Goal: Task Accomplishment & Management: Use online tool/utility

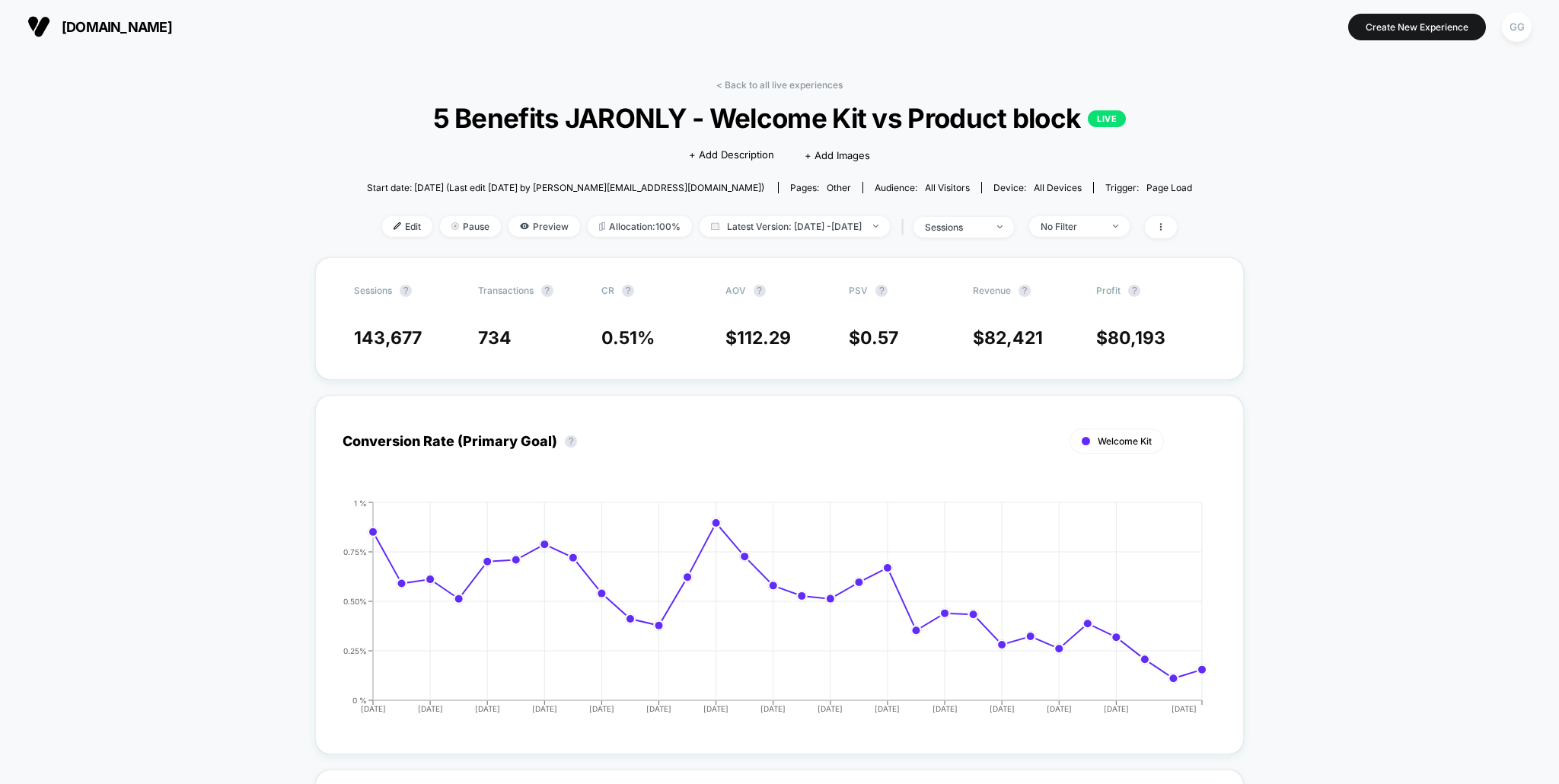
click at [636, 112] on span "5 Benefits JARONLY - Welcome Kit vs Product block LIVE" at bounding box center [779, 118] width 742 height 32
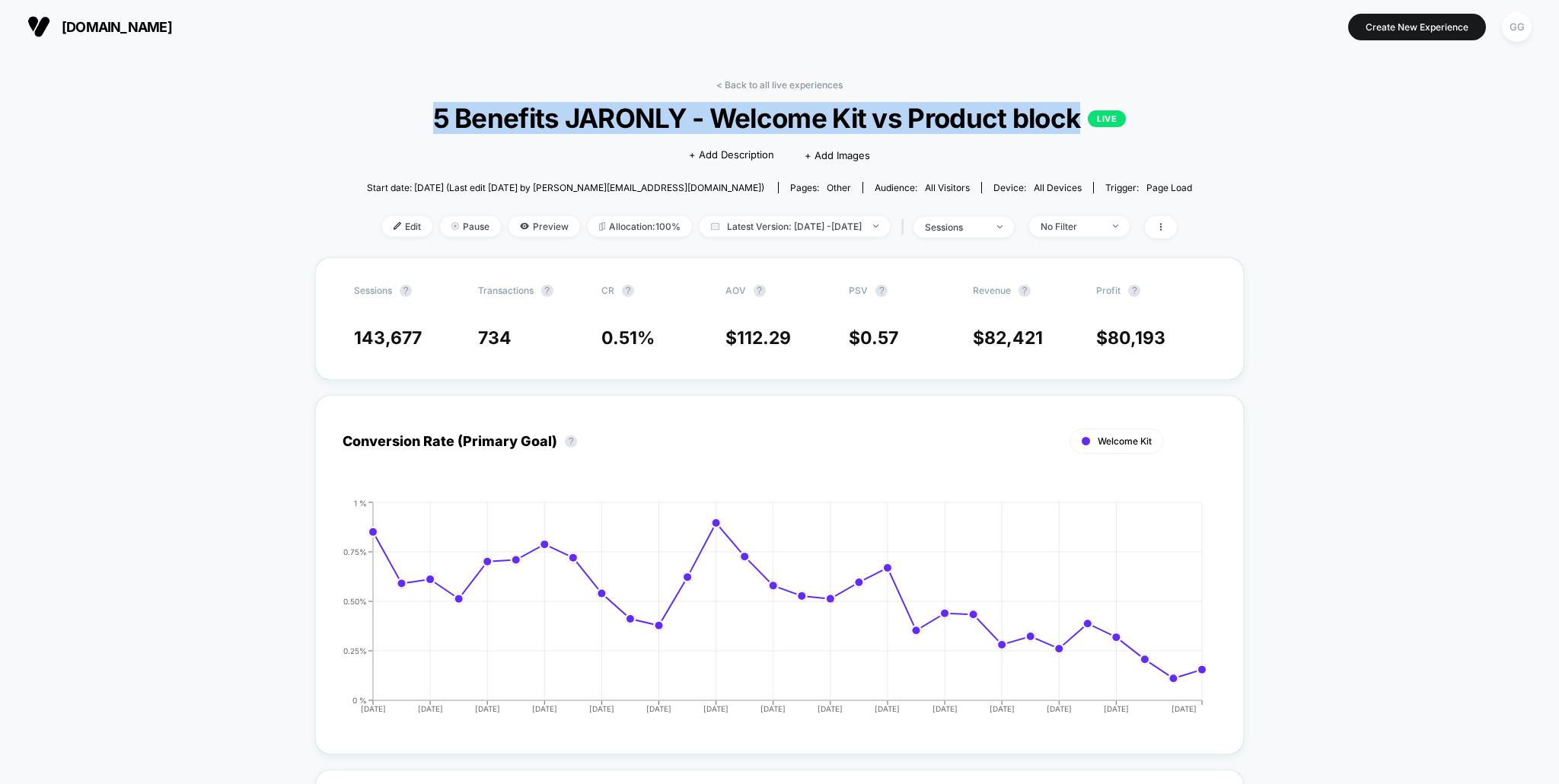
click at [585, 155] on div "Click to edit experience details + Add Description + Add Images" at bounding box center [779, 154] width 495 height 40
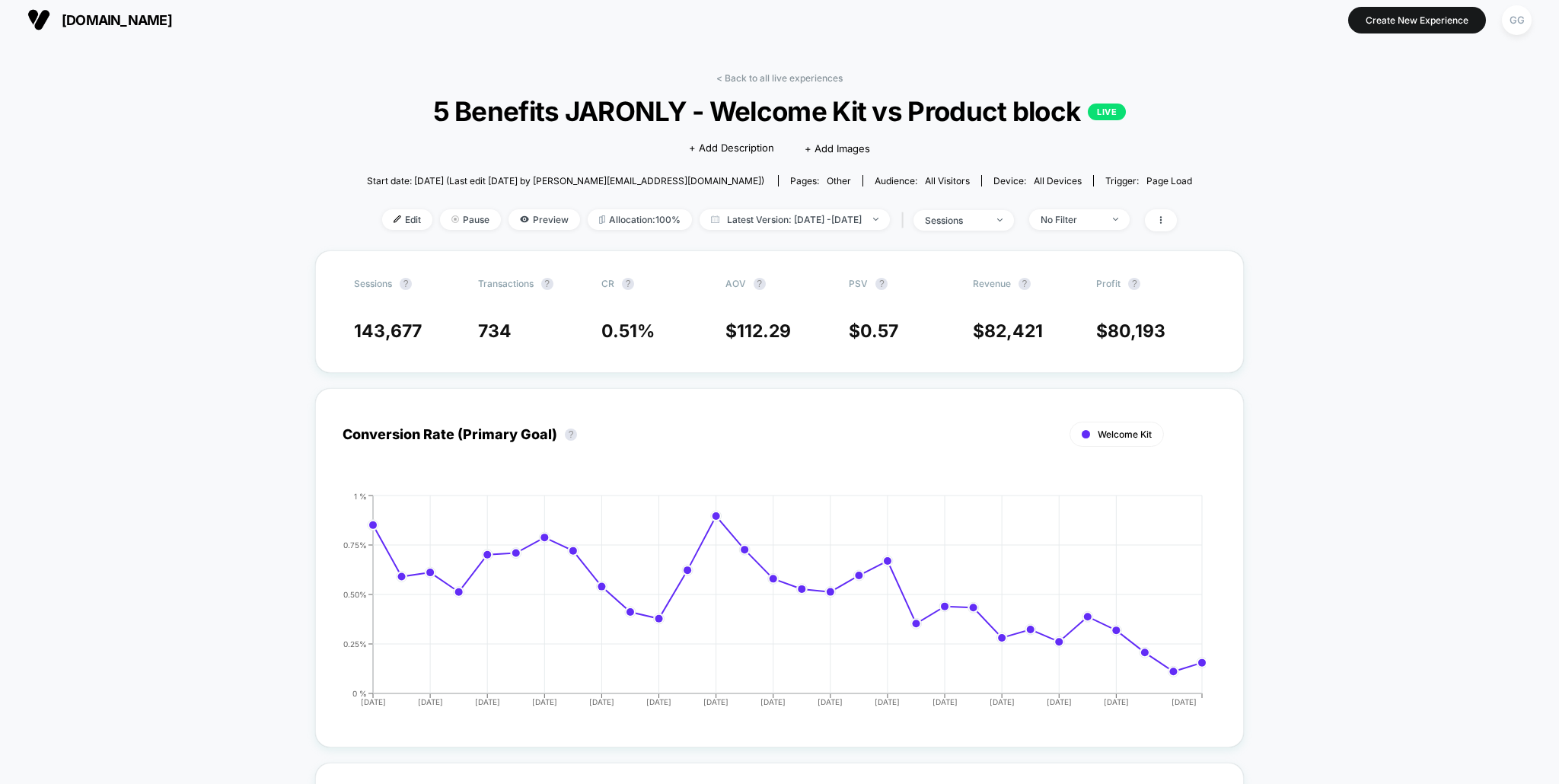
scroll to position [10, 0]
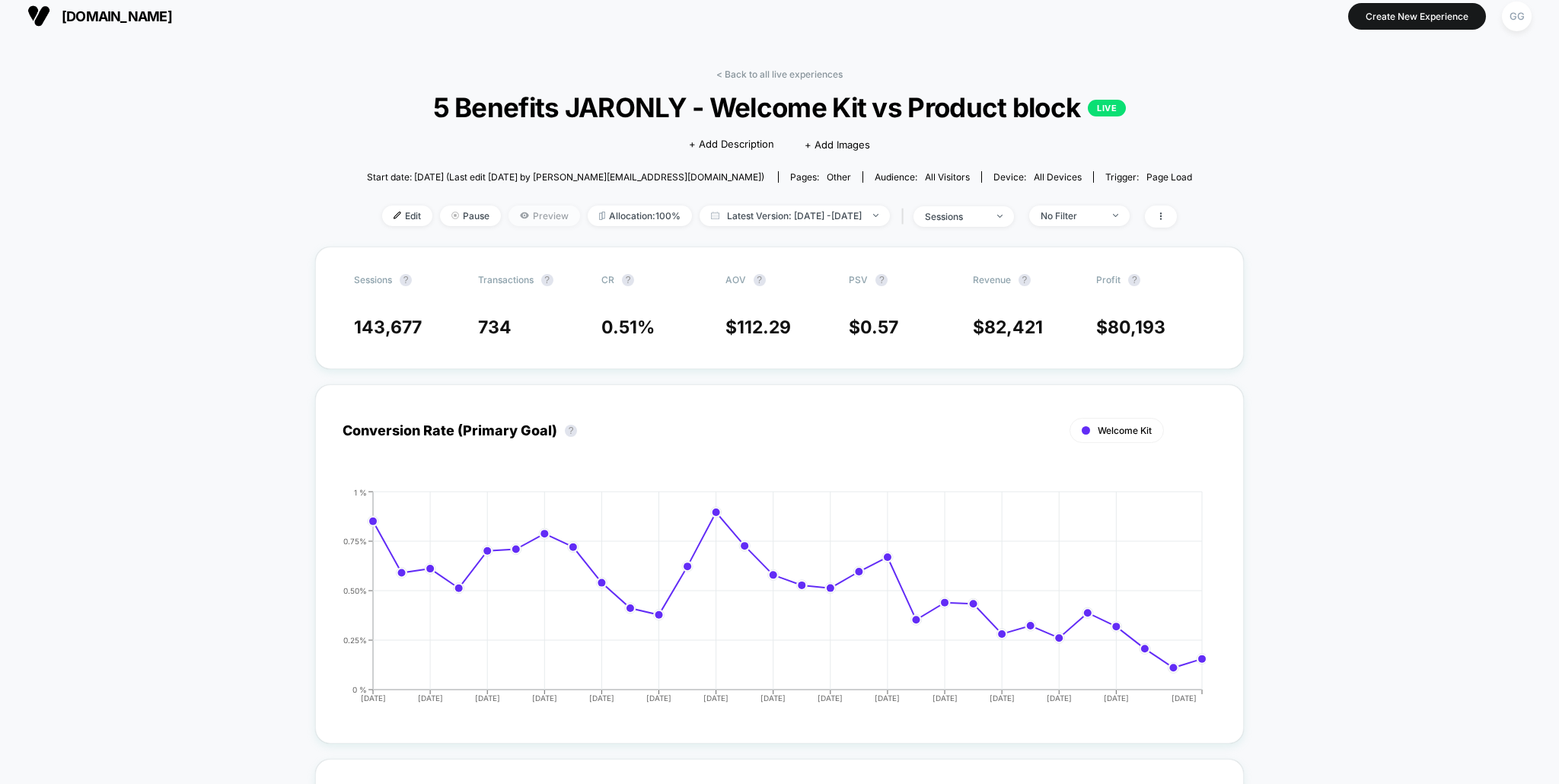
click at [520, 215] on icon at bounding box center [524, 215] width 9 height 9
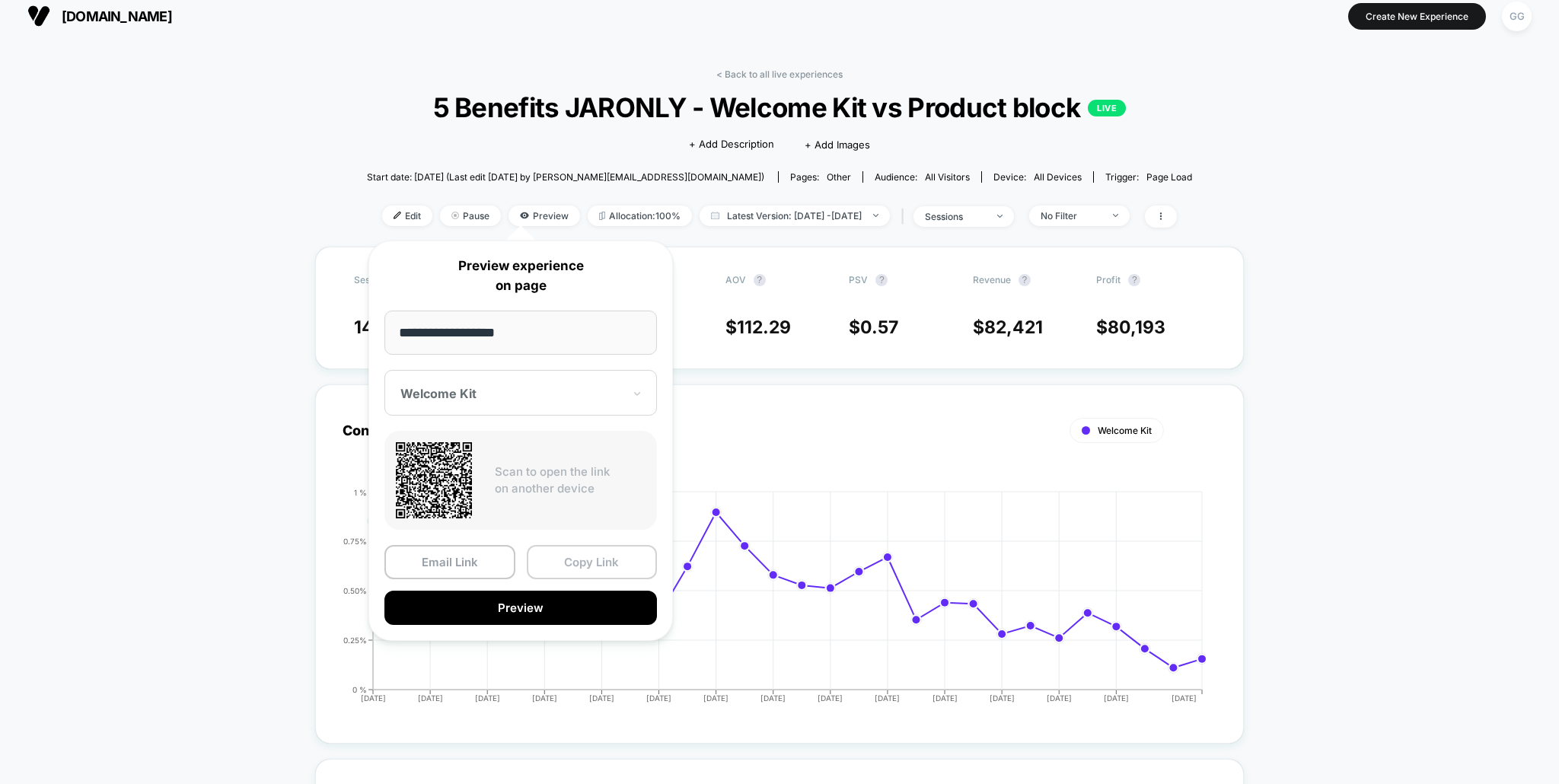
click at [571, 562] on button "Copy Link" at bounding box center [592, 562] width 131 height 34
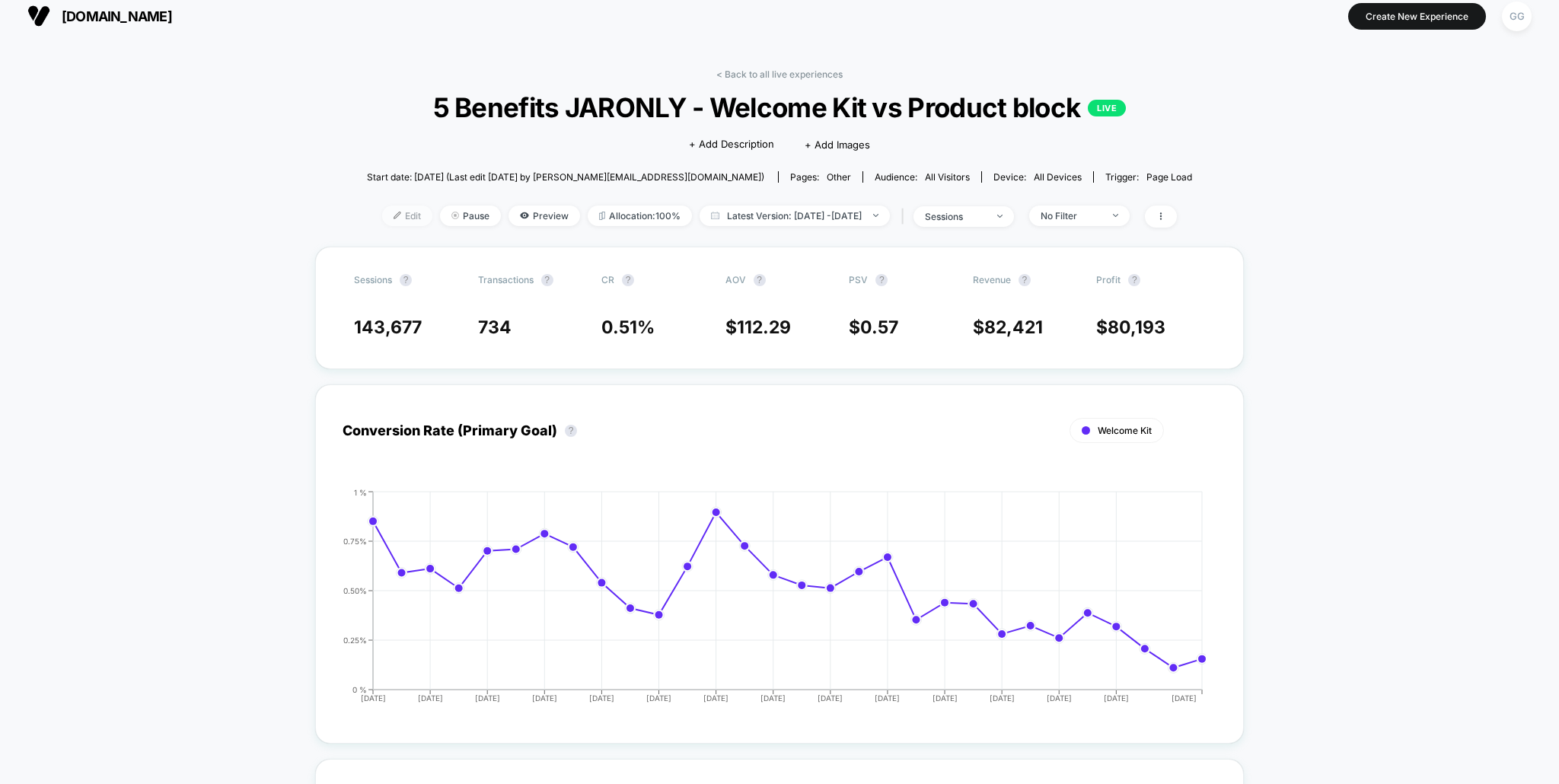
click at [389, 214] on span "Edit" at bounding box center [407, 216] width 51 height 21
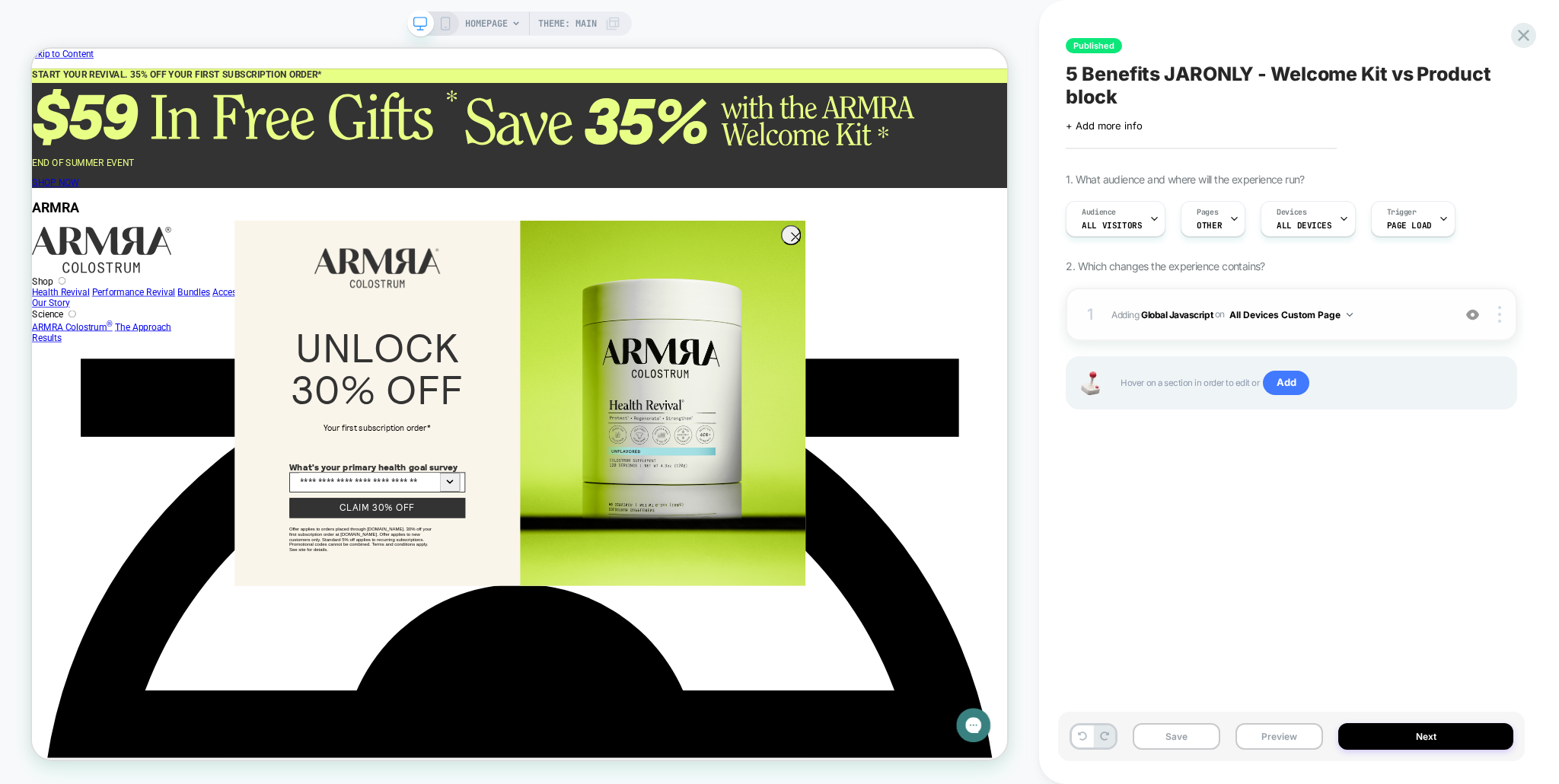
click at [1268, 308] on button "All Devices Custom Page" at bounding box center [1290, 315] width 123 height 19
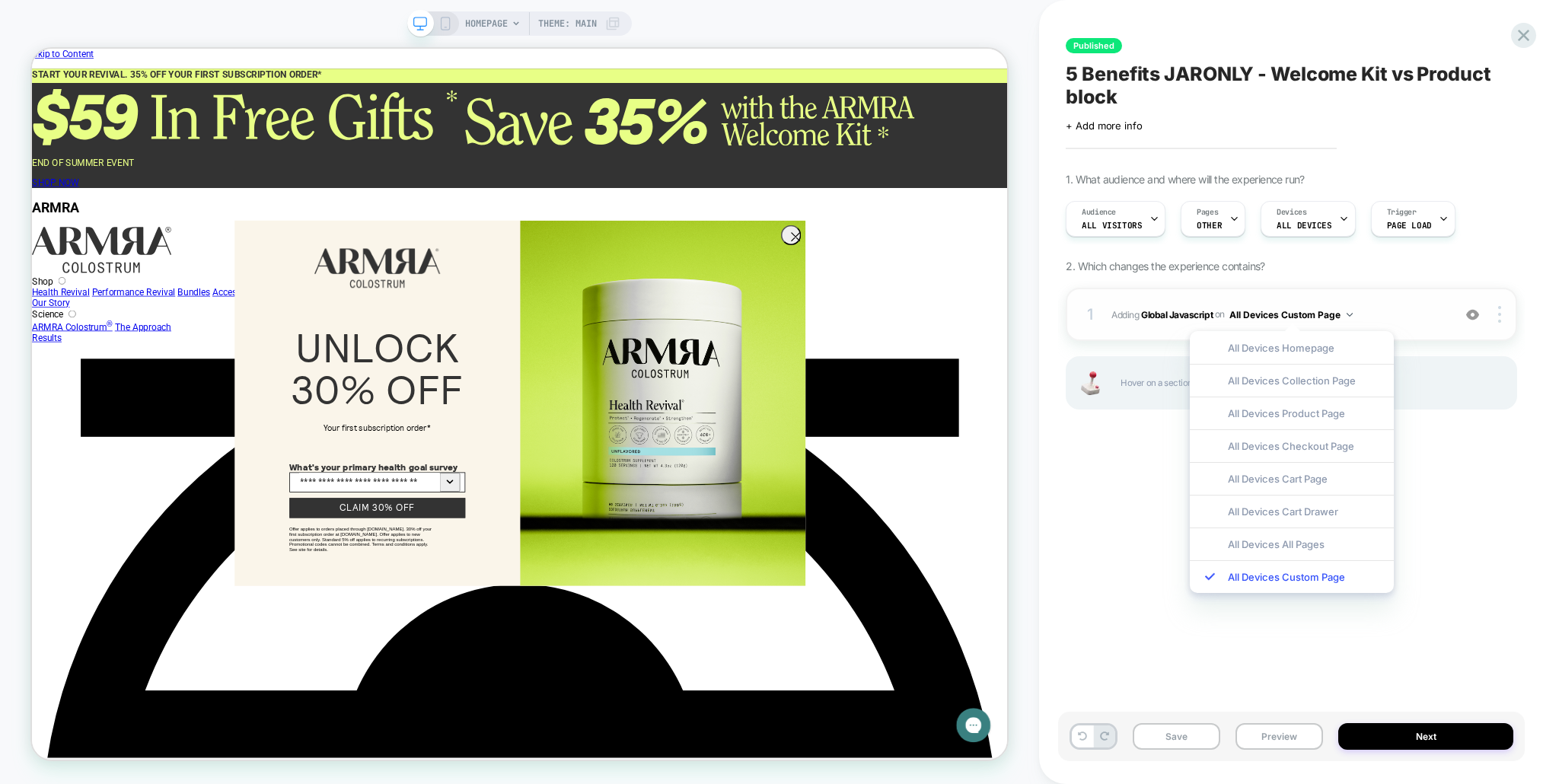
click at [1210, 320] on span "Adding Global Javascript on All Devices Custom Page" at bounding box center [1278, 315] width 333 height 19
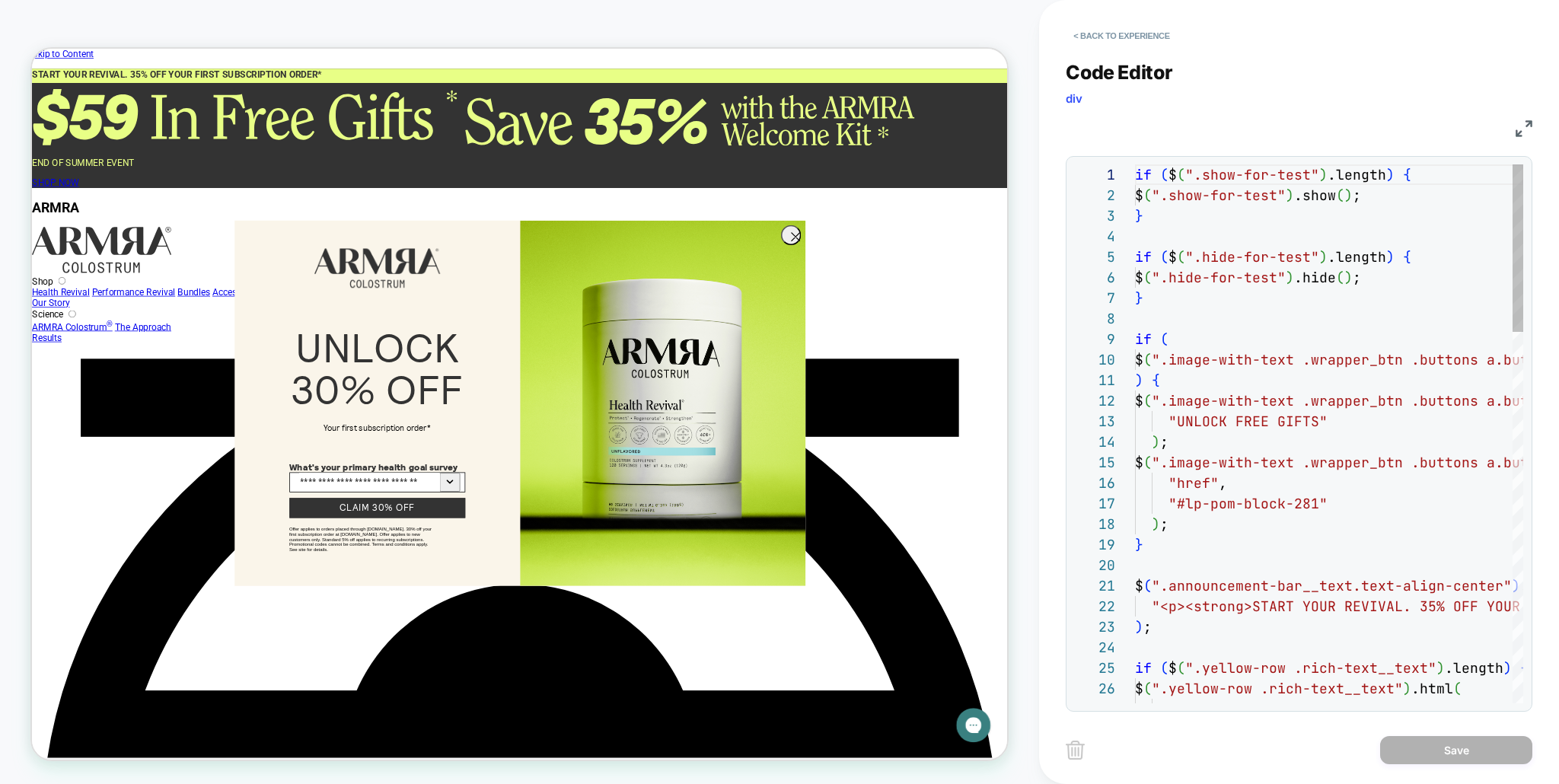
scroll to position [206, 0]
click at [1307, 111] on div "Code Editor div" at bounding box center [1299, 87] width 467 height 52
click at [1076, 98] on span "div" at bounding box center [1074, 99] width 17 height 15
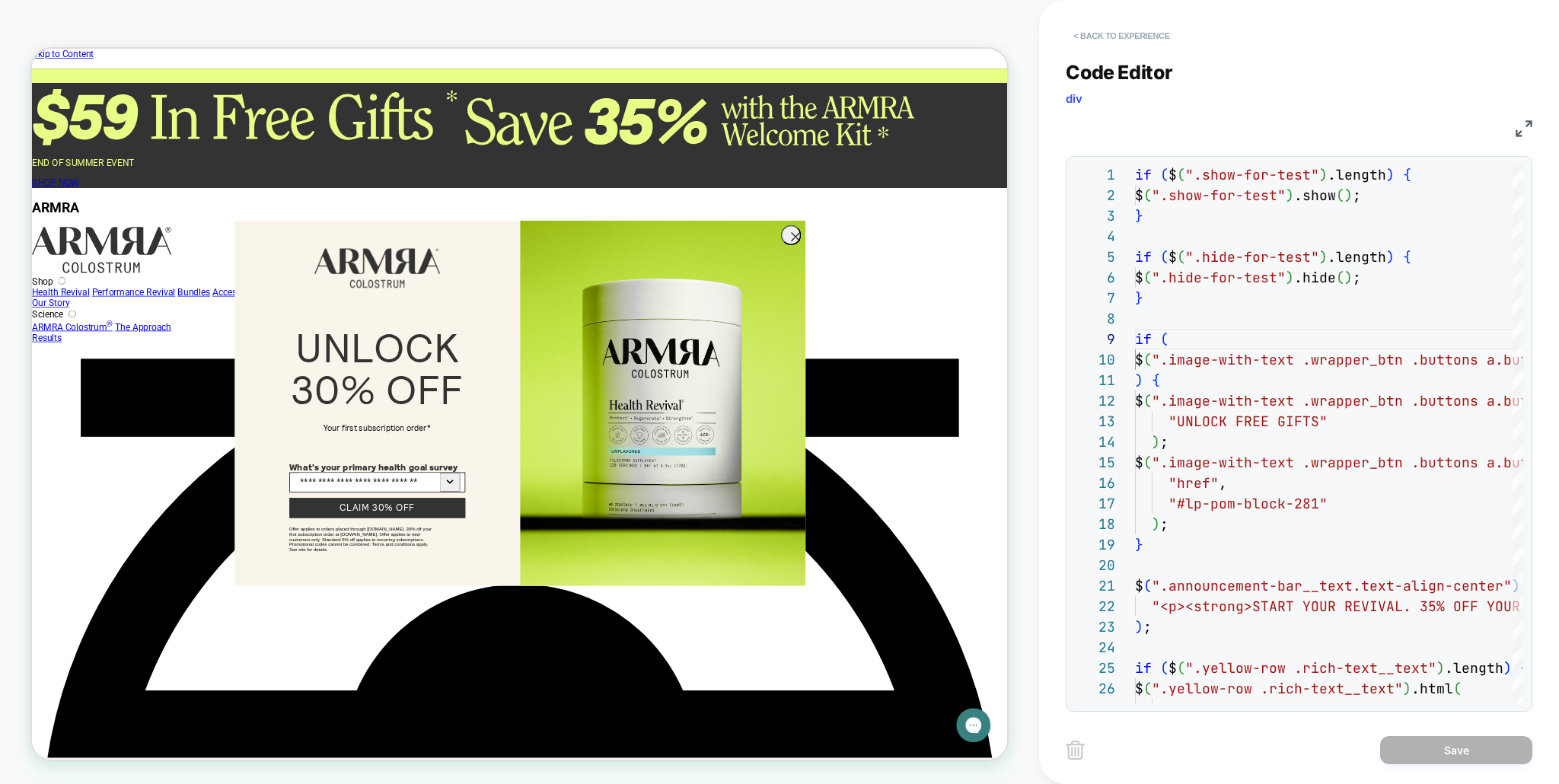
click at [1084, 39] on button "< Back to experience" at bounding box center [1121, 36] width 111 height 24
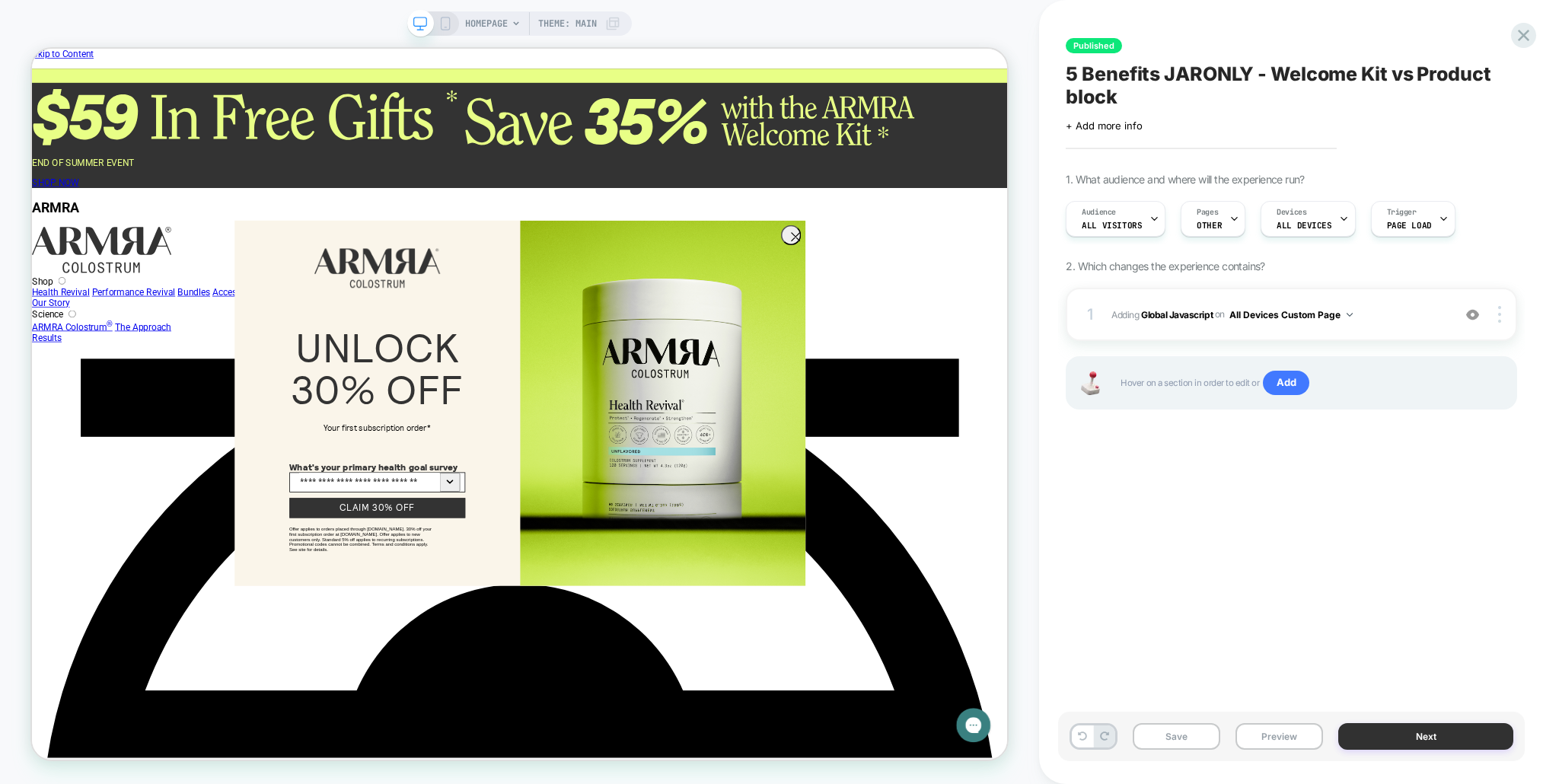
click at [1396, 728] on button "Next" at bounding box center [1426, 736] width 175 height 27
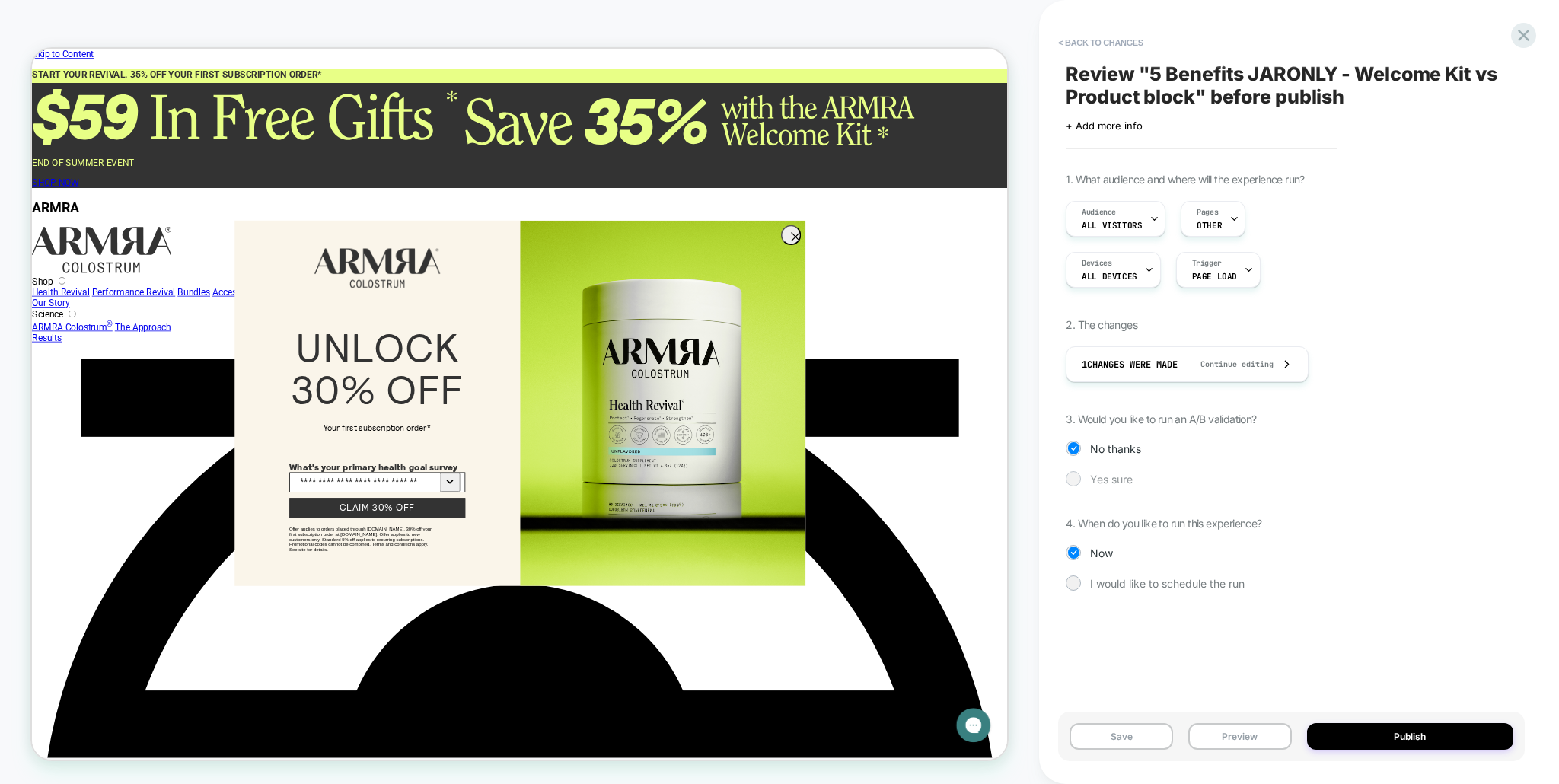
click at [1131, 475] on span "Yes sure" at bounding box center [1111, 479] width 43 height 13
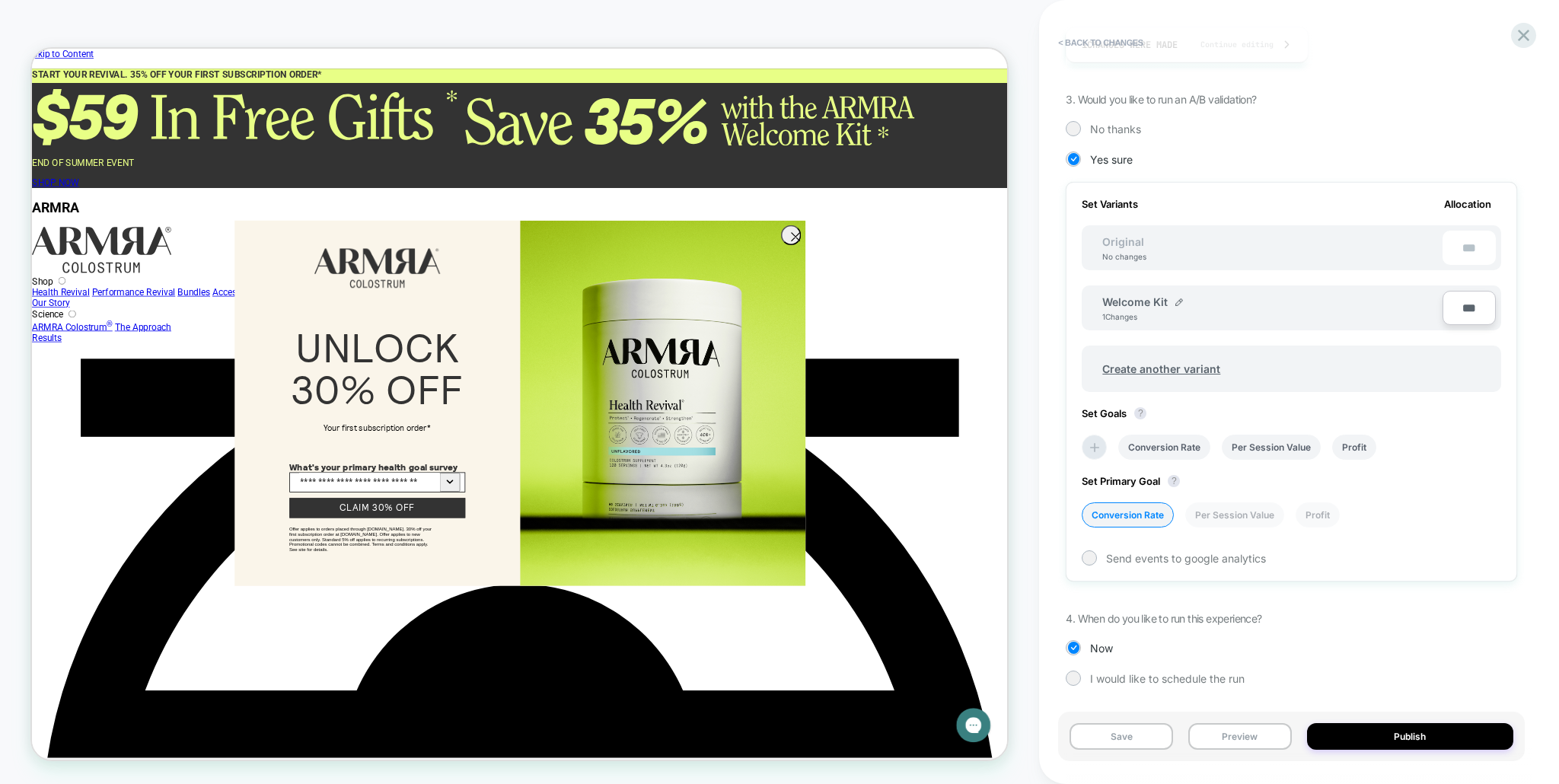
scroll to position [320, 0]
click at [1043, 299] on circle "Close dialog" at bounding box center [1050, 299] width 25 height 25
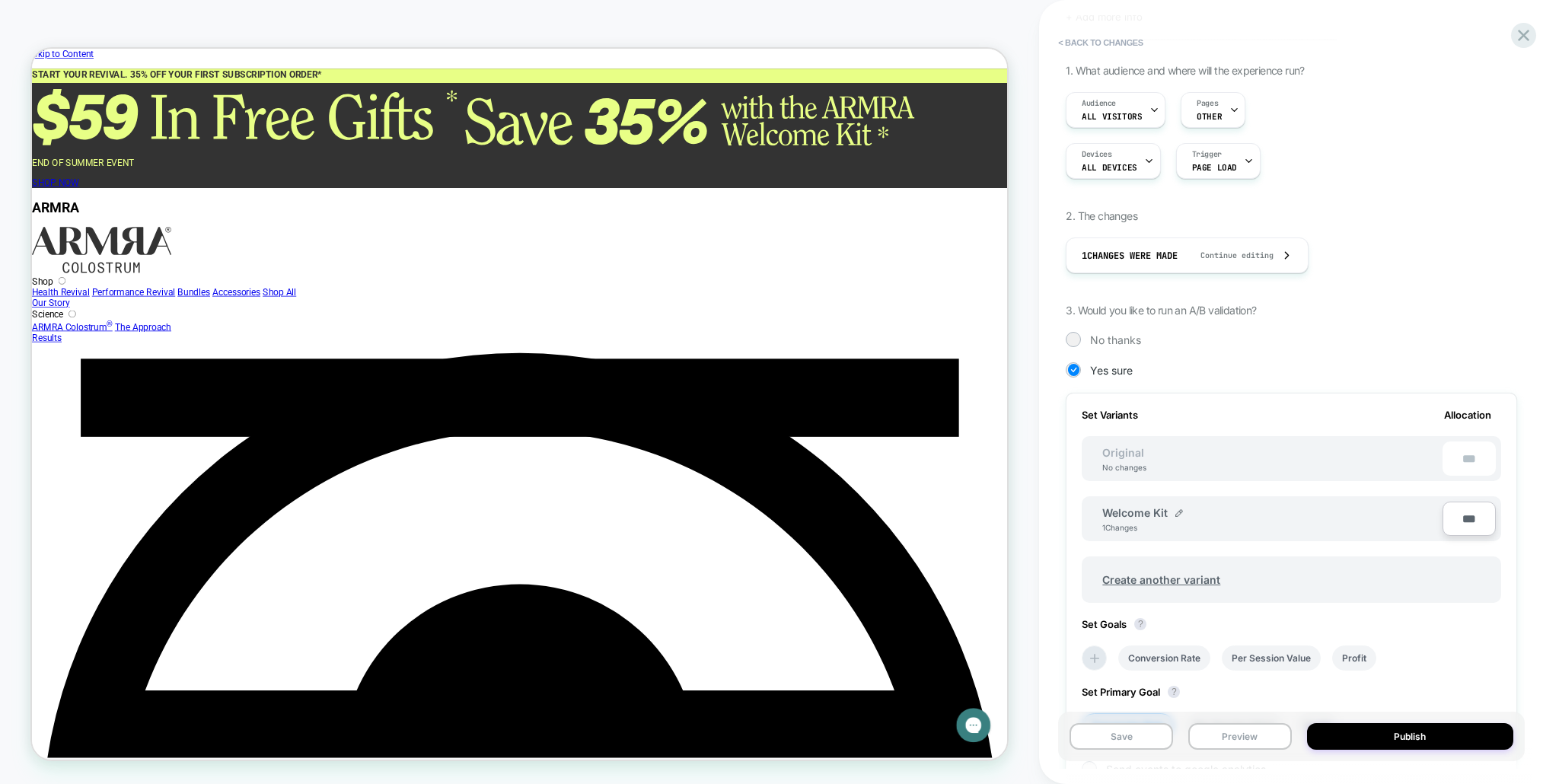
scroll to position [0, 0]
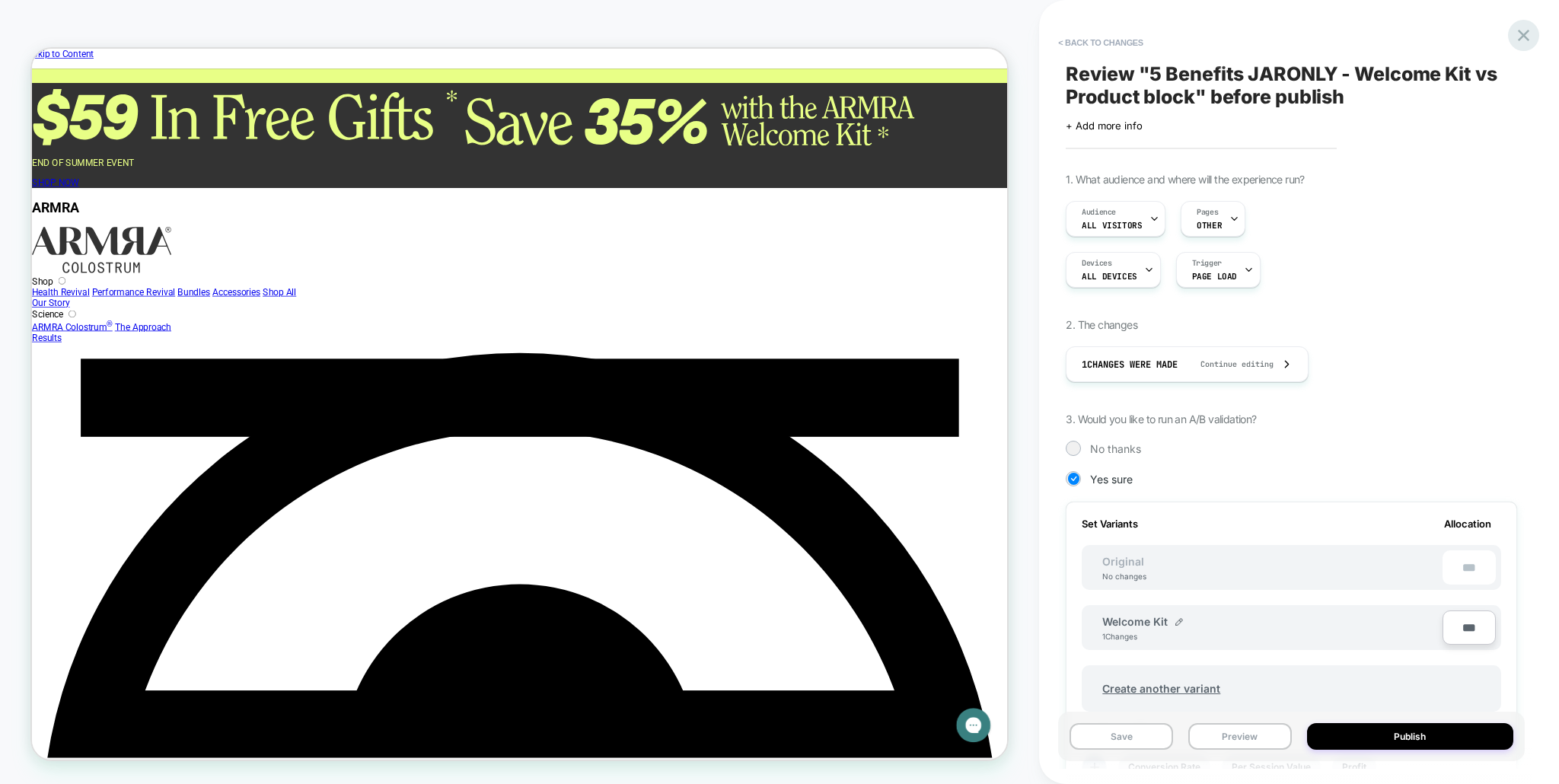
click at [1529, 35] on icon at bounding box center [1524, 36] width 21 height 21
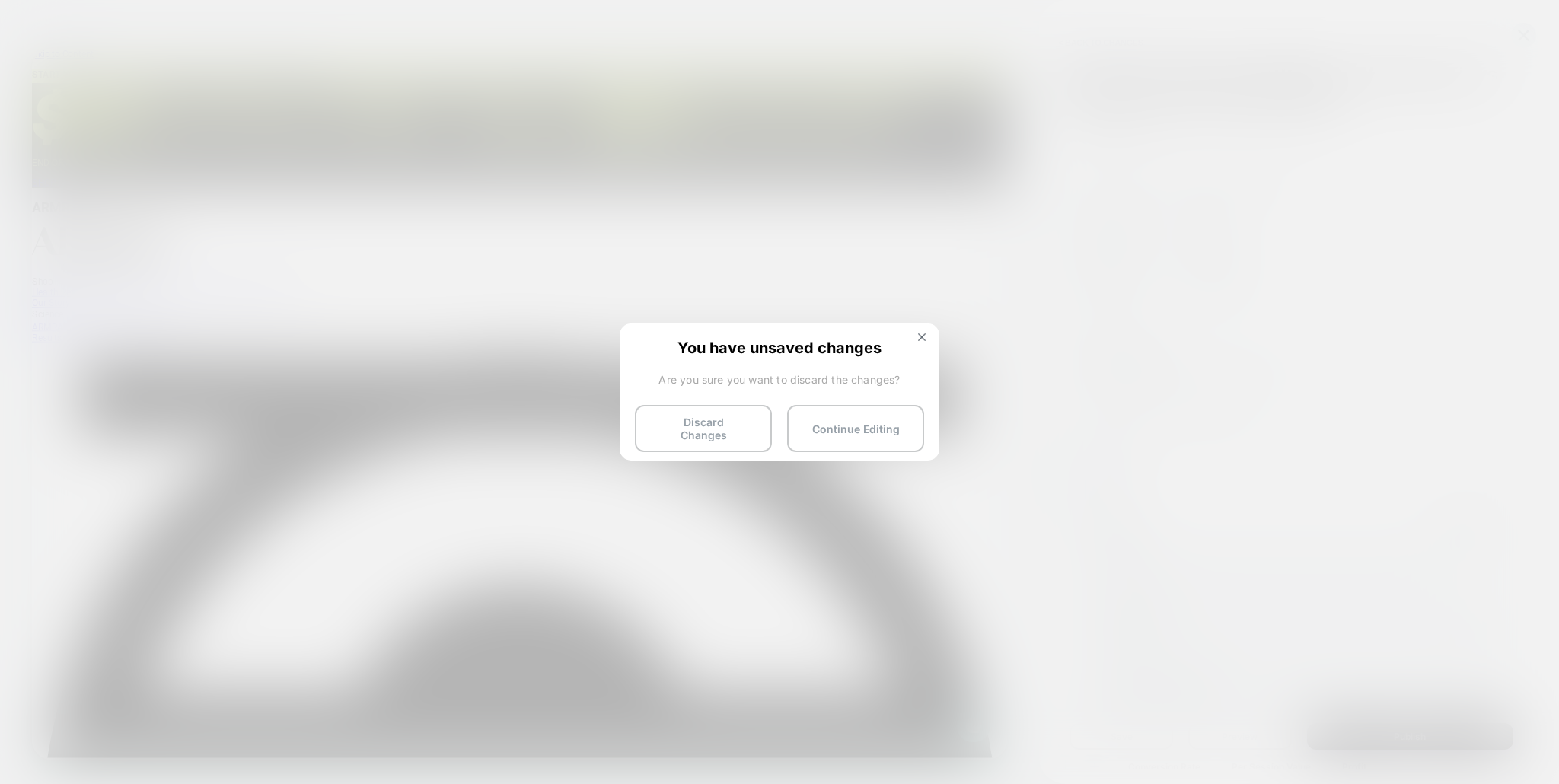
click at [933, 332] on div "You have unsaved changes Are you sure you want to discard the changes? Discard …" at bounding box center [779, 391] width 319 height 134
click at [923, 333] on img at bounding box center [921, 337] width 8 height 8
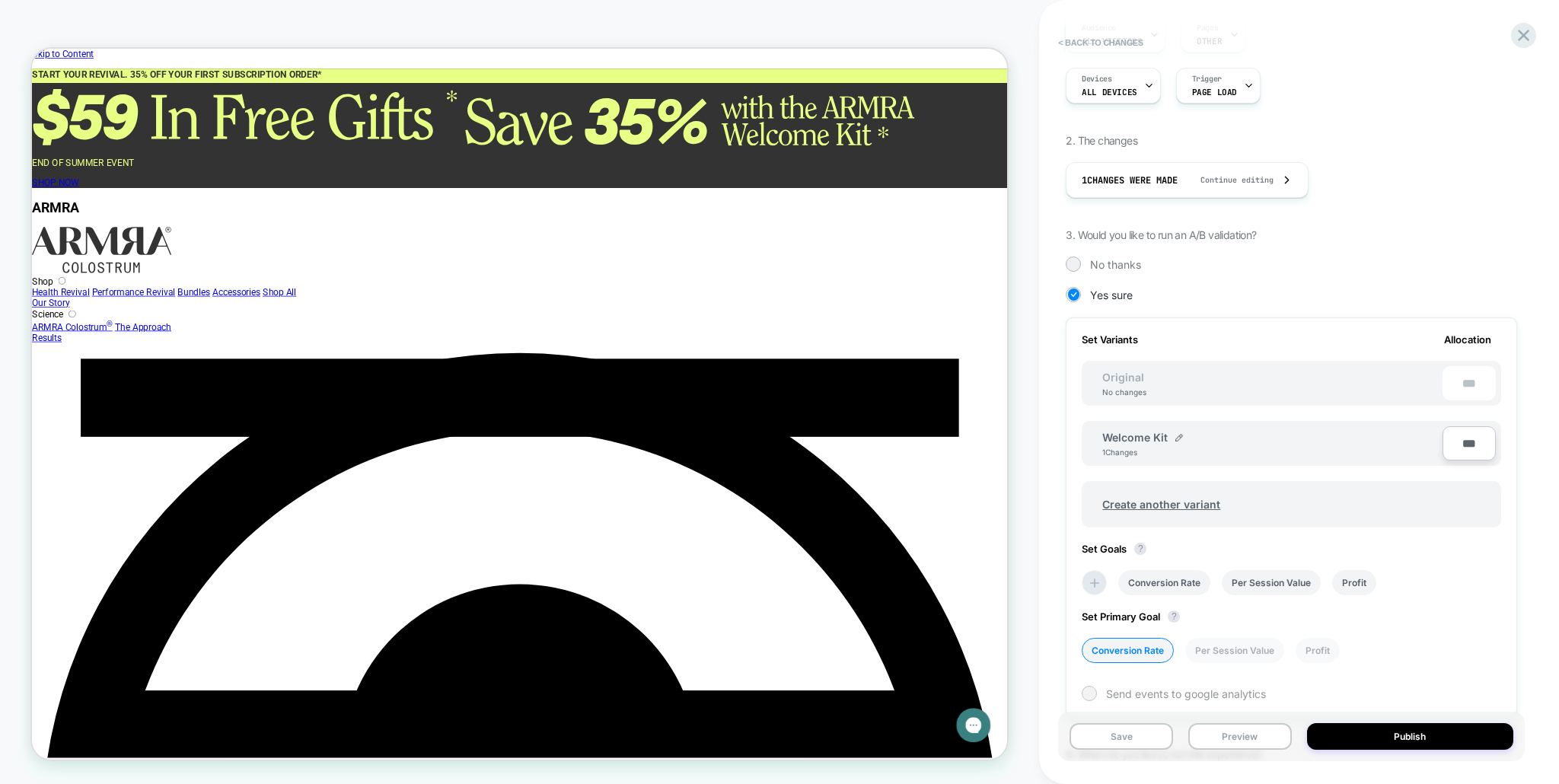
scroll to position [73, 0]
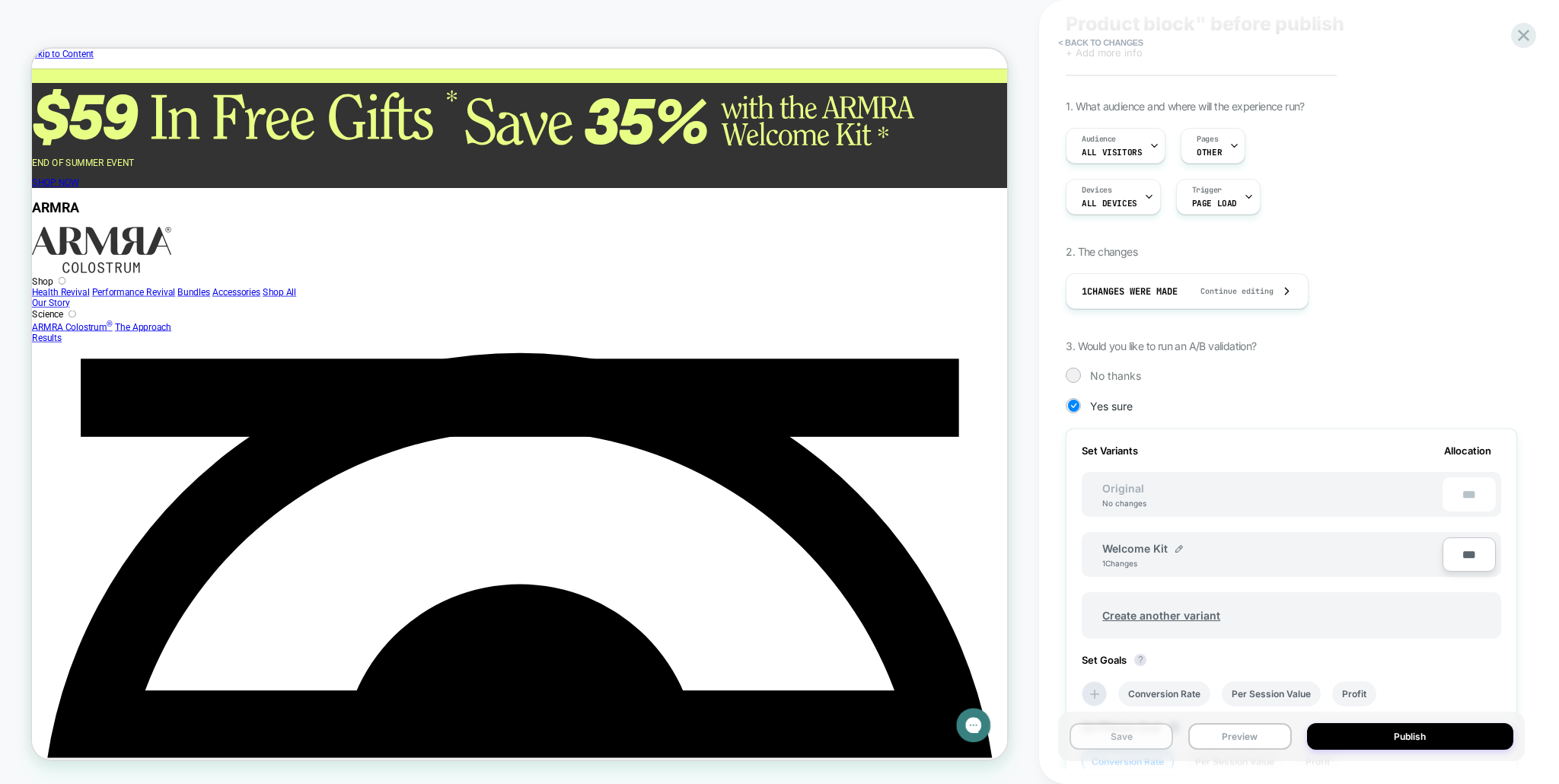
click at [1148, 733] on button "Save" at bounding box center [1121, 736] width 104 height 27
click at [1514, 48] on icon at bounding box center [1524, 51] width 21 height 21
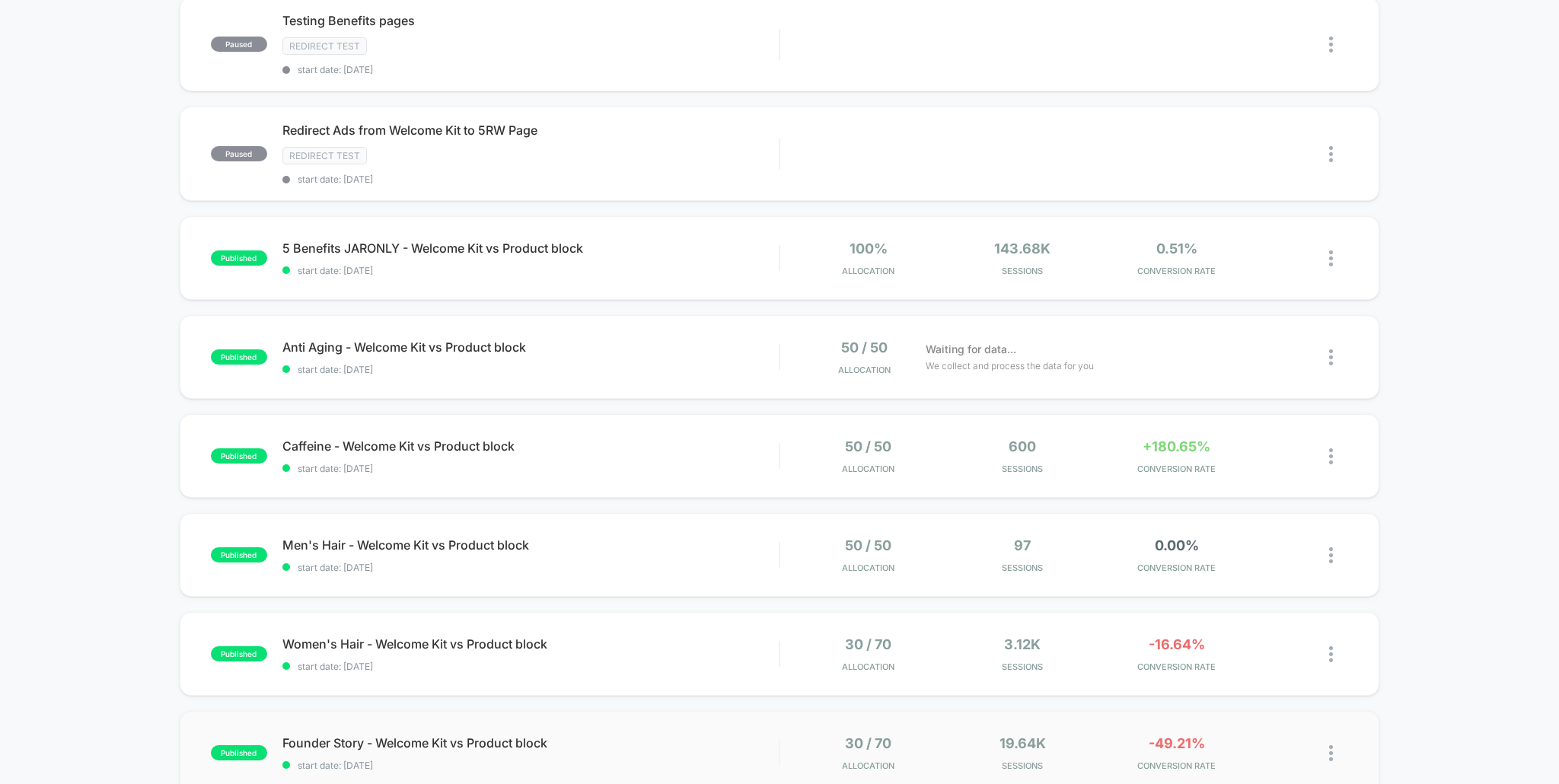
scroll to position [563, 0]
click at [1057, 444] on div "600 Sessions" at bounding box center [1022, 457] width 147 height 36
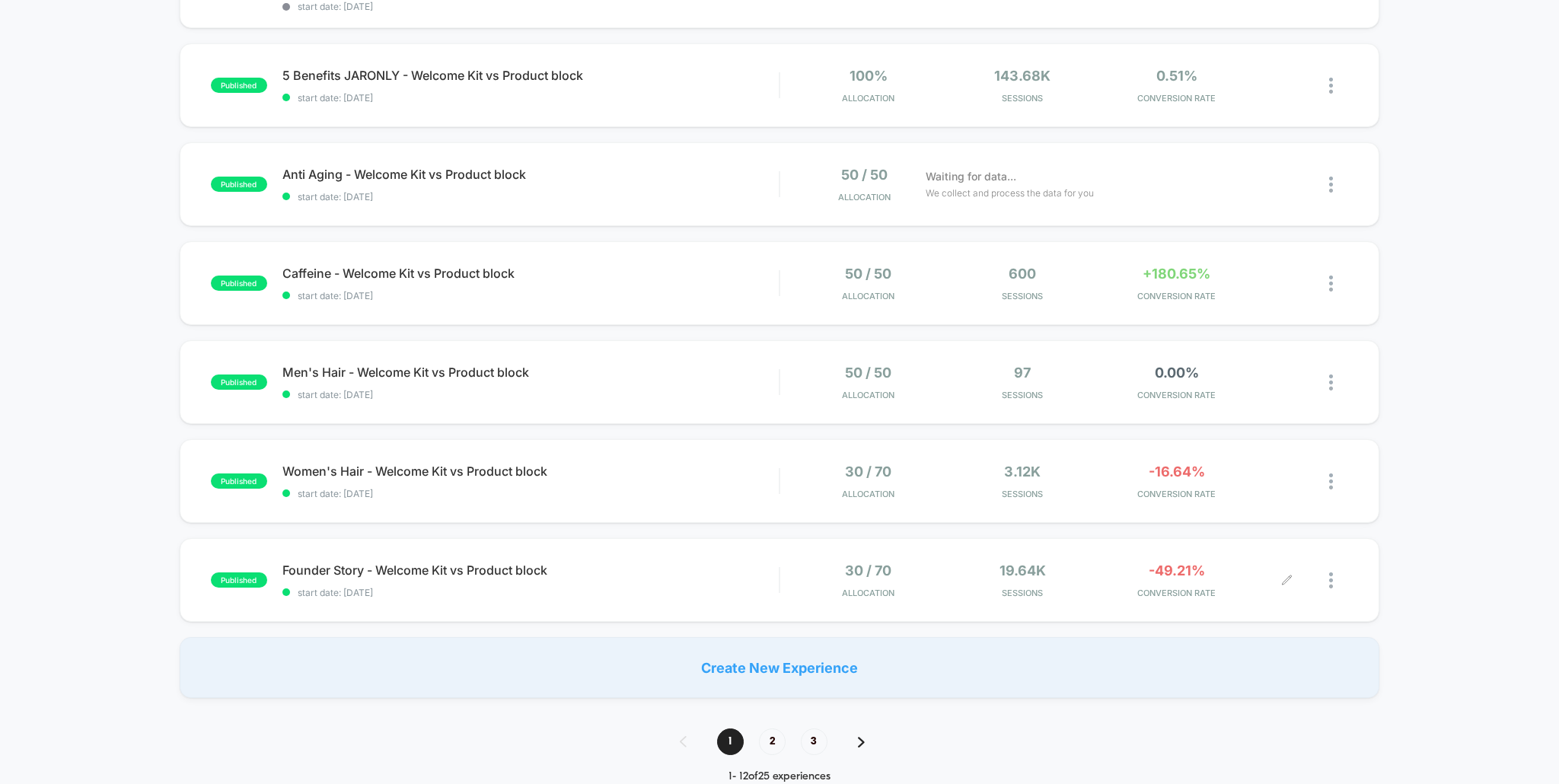
scroll to position [745, 0]
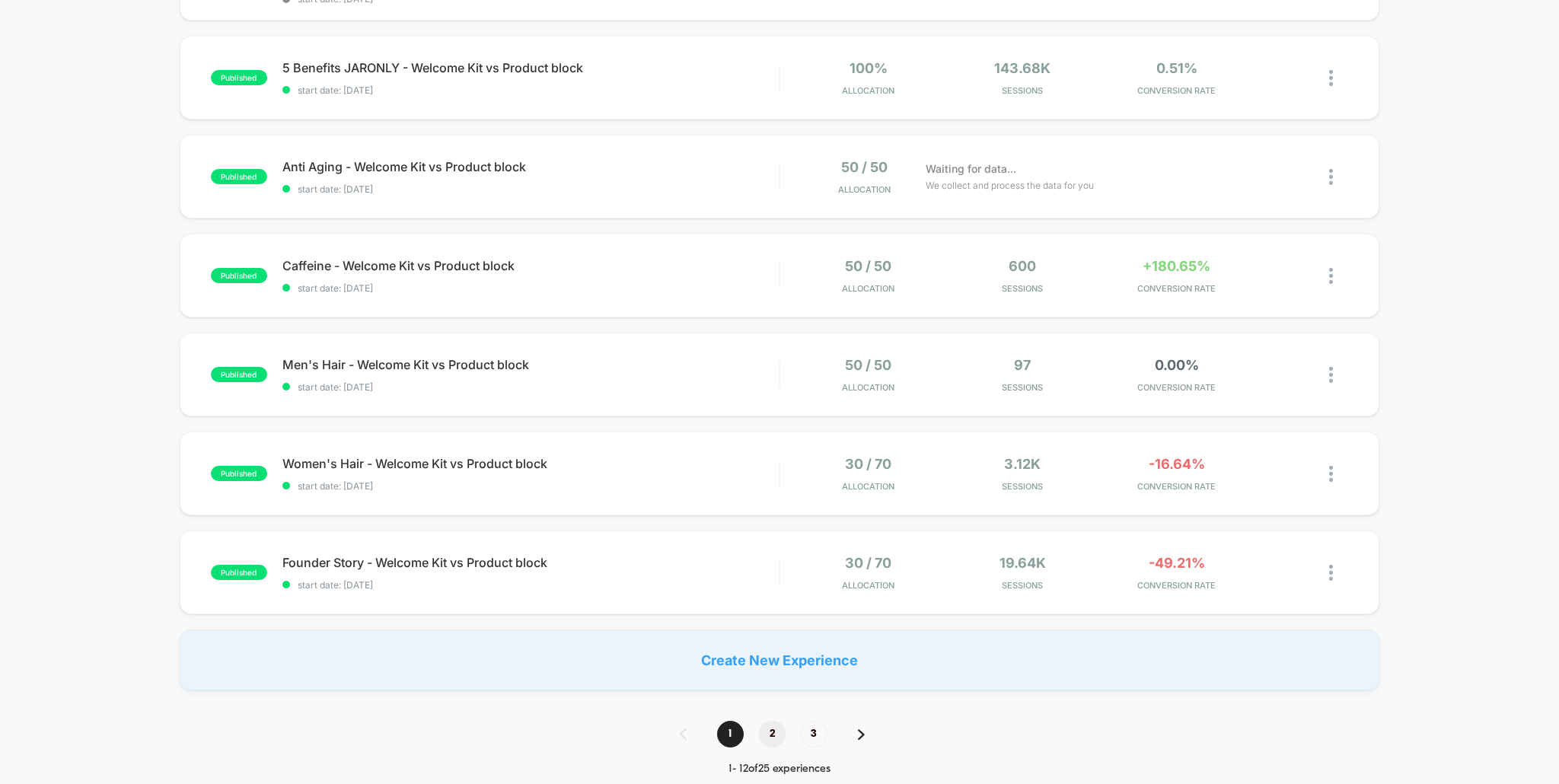
click at [768, 730] on span "2" at bounding box center [772, 733] width 27 height 27
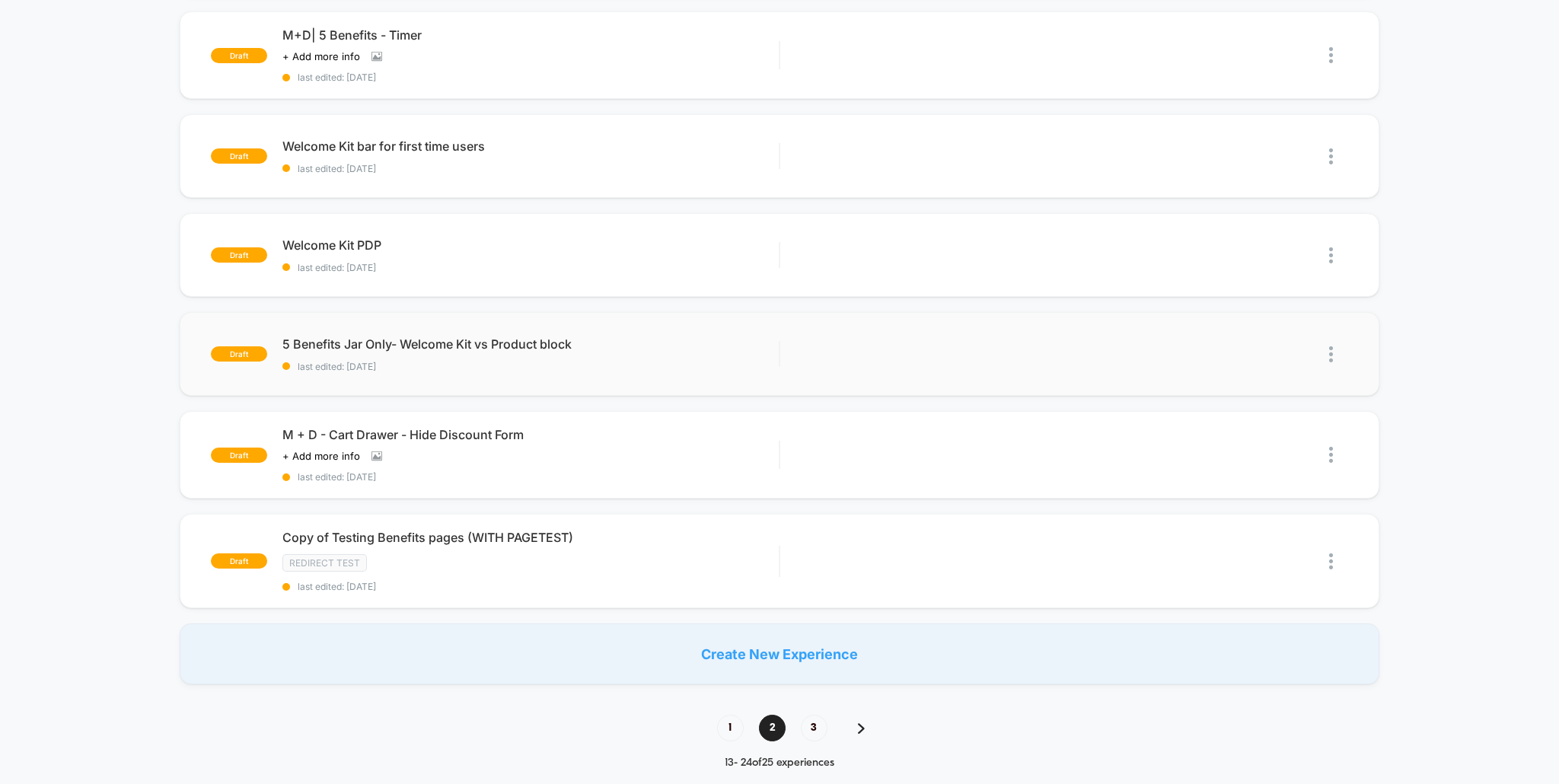
scroll to position [879, 0]
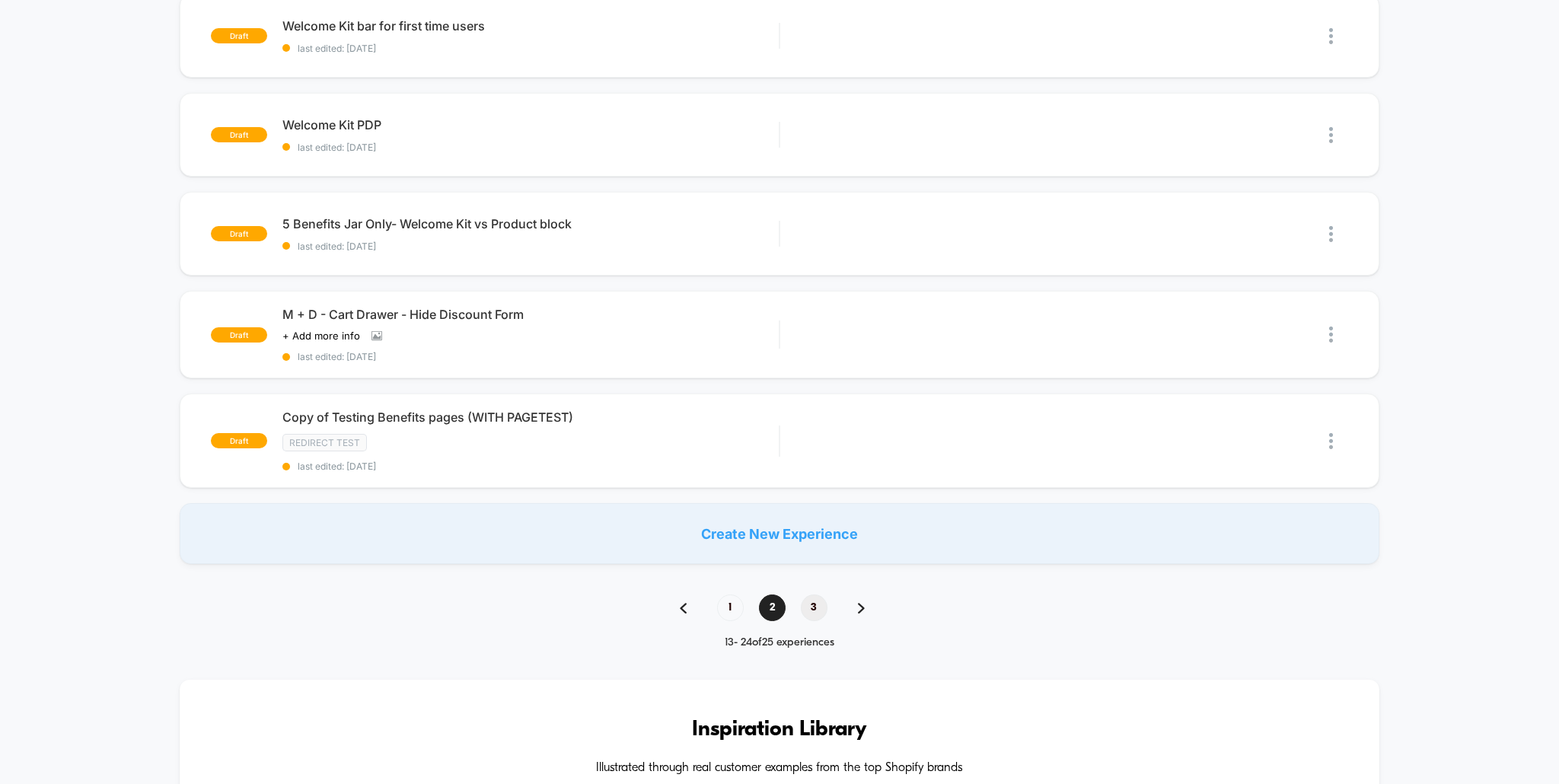
click at [808, 606] on span "3" at bounding box center [814, 608] width 27 height 27
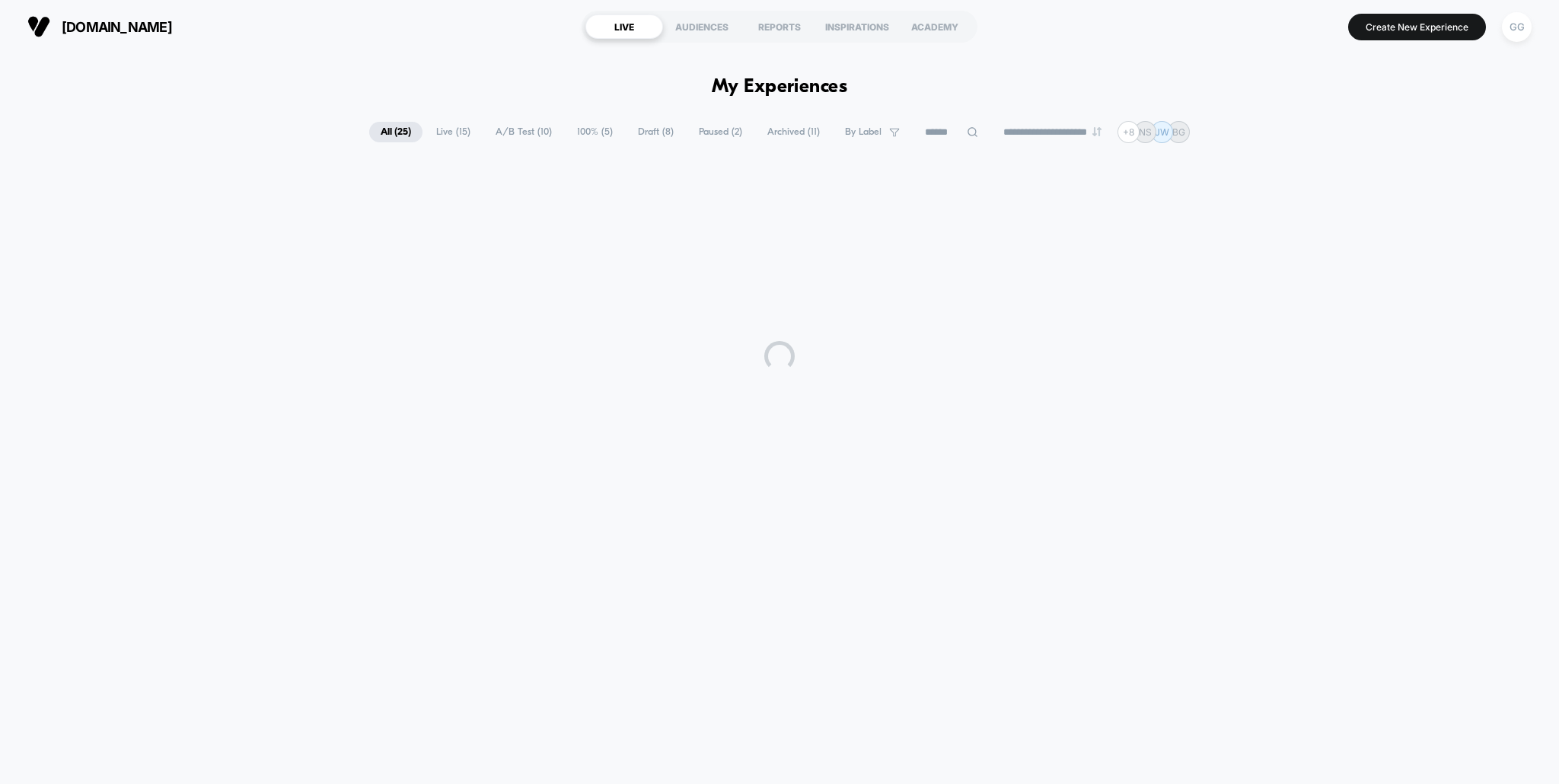
scroll to position [0, 0]
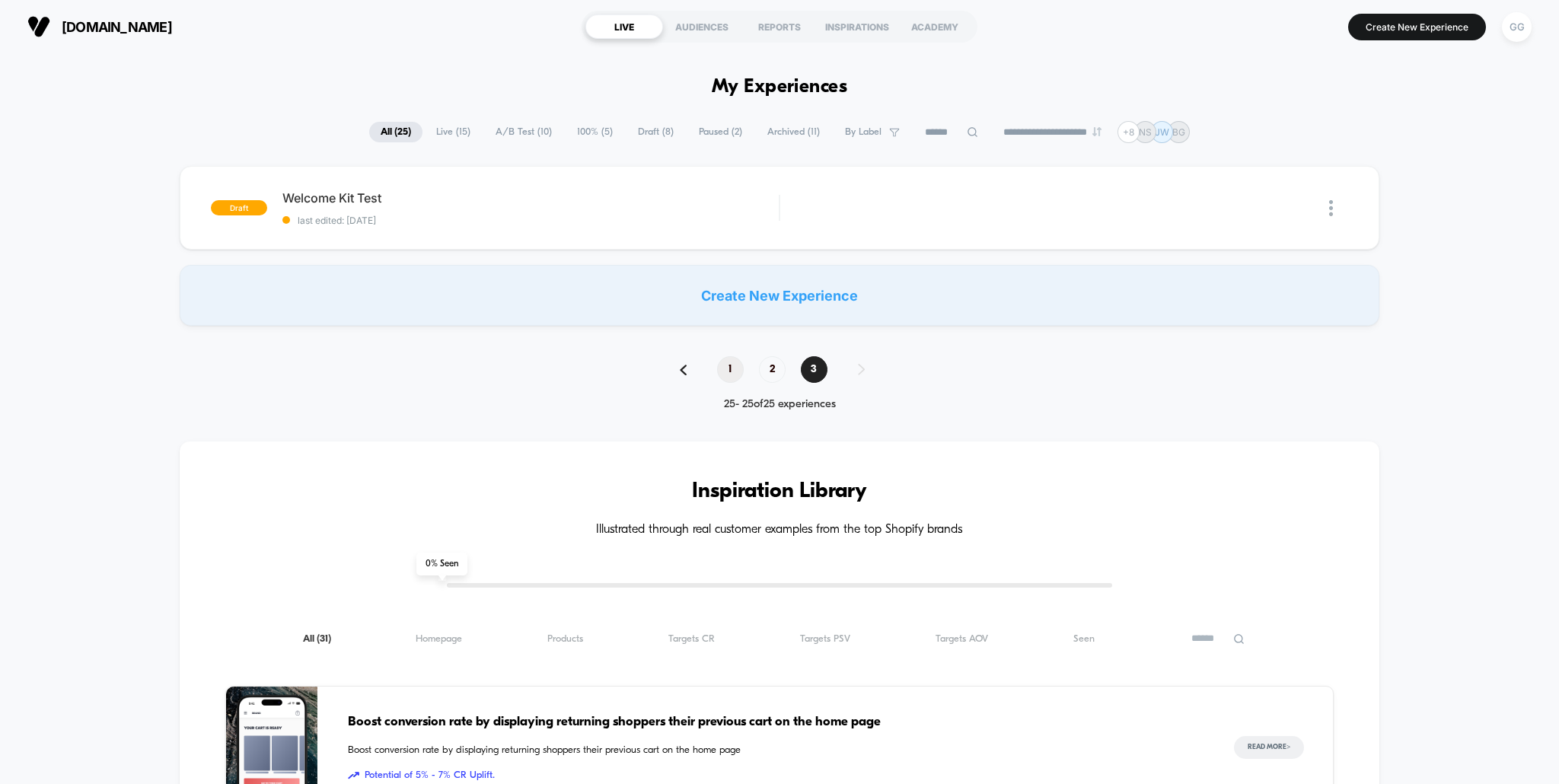
click at [726, 370] on span "1" at bounding box center [730, 369] width 27 height 27
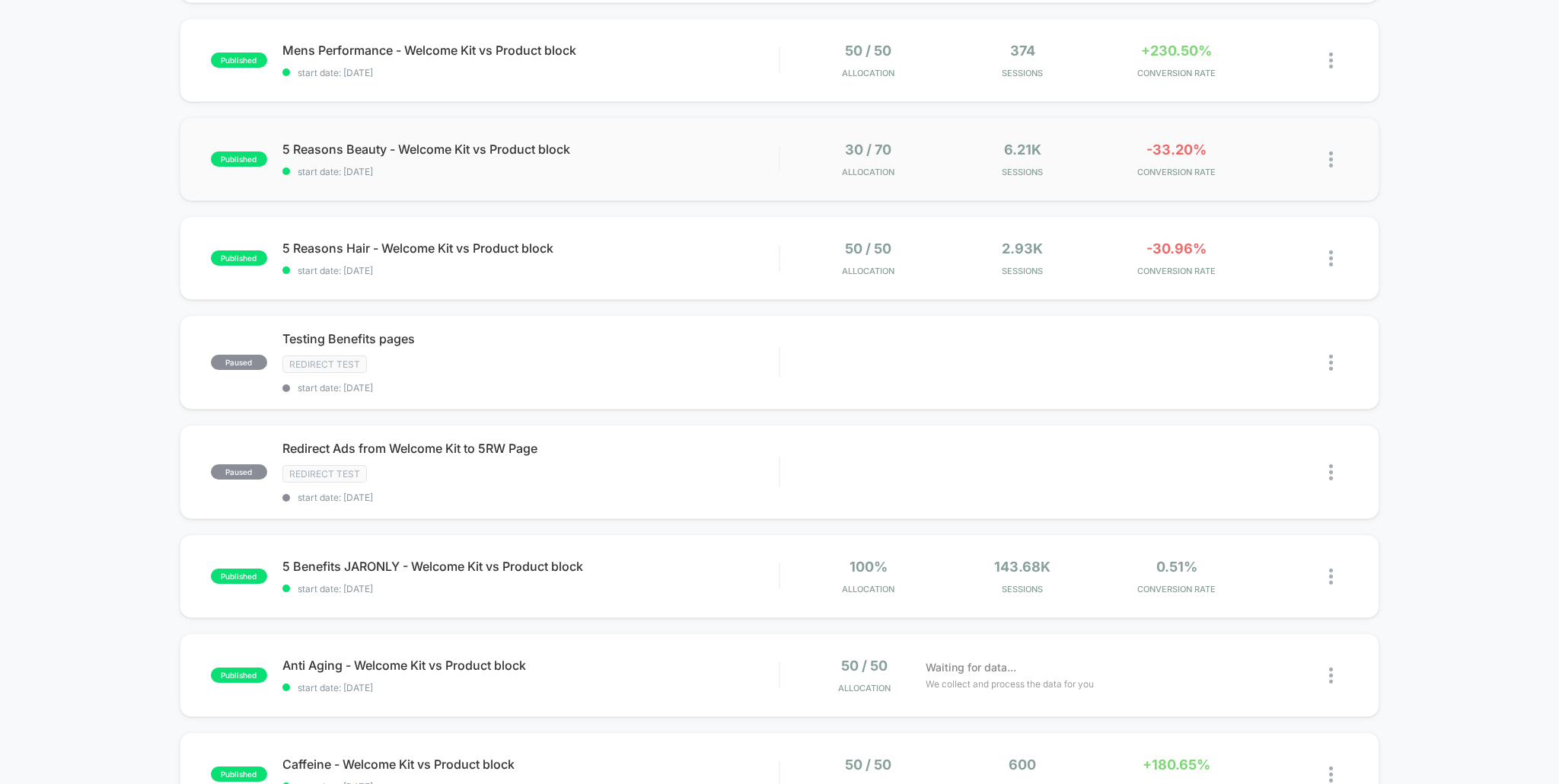
scroll to position [412, 0]
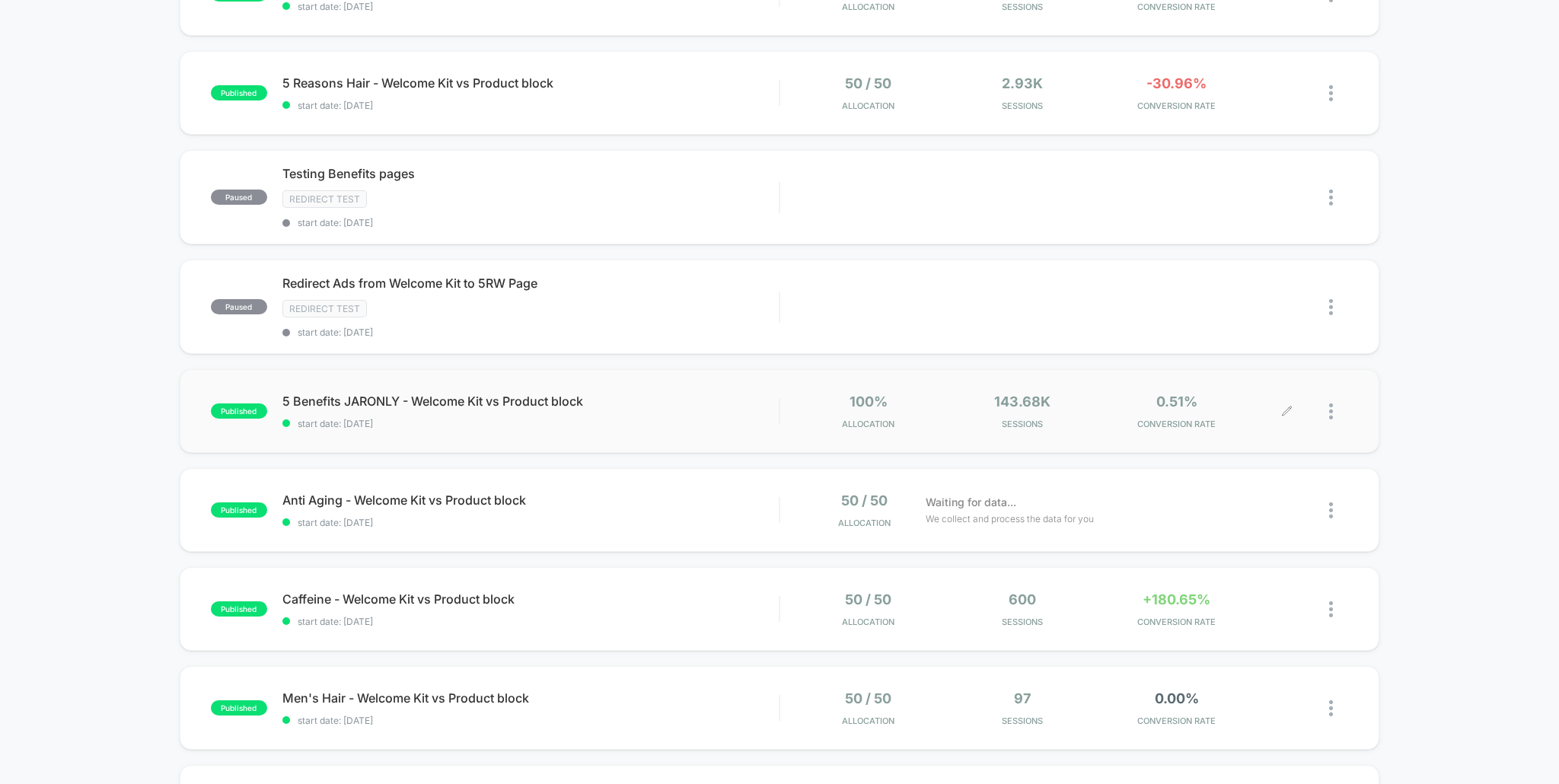
click at [941, 409] on div "100% Allocation 143.68k Sessions 0.51% CONVERSION RATE" at bounding box center [1042, 411] width 492 height 36
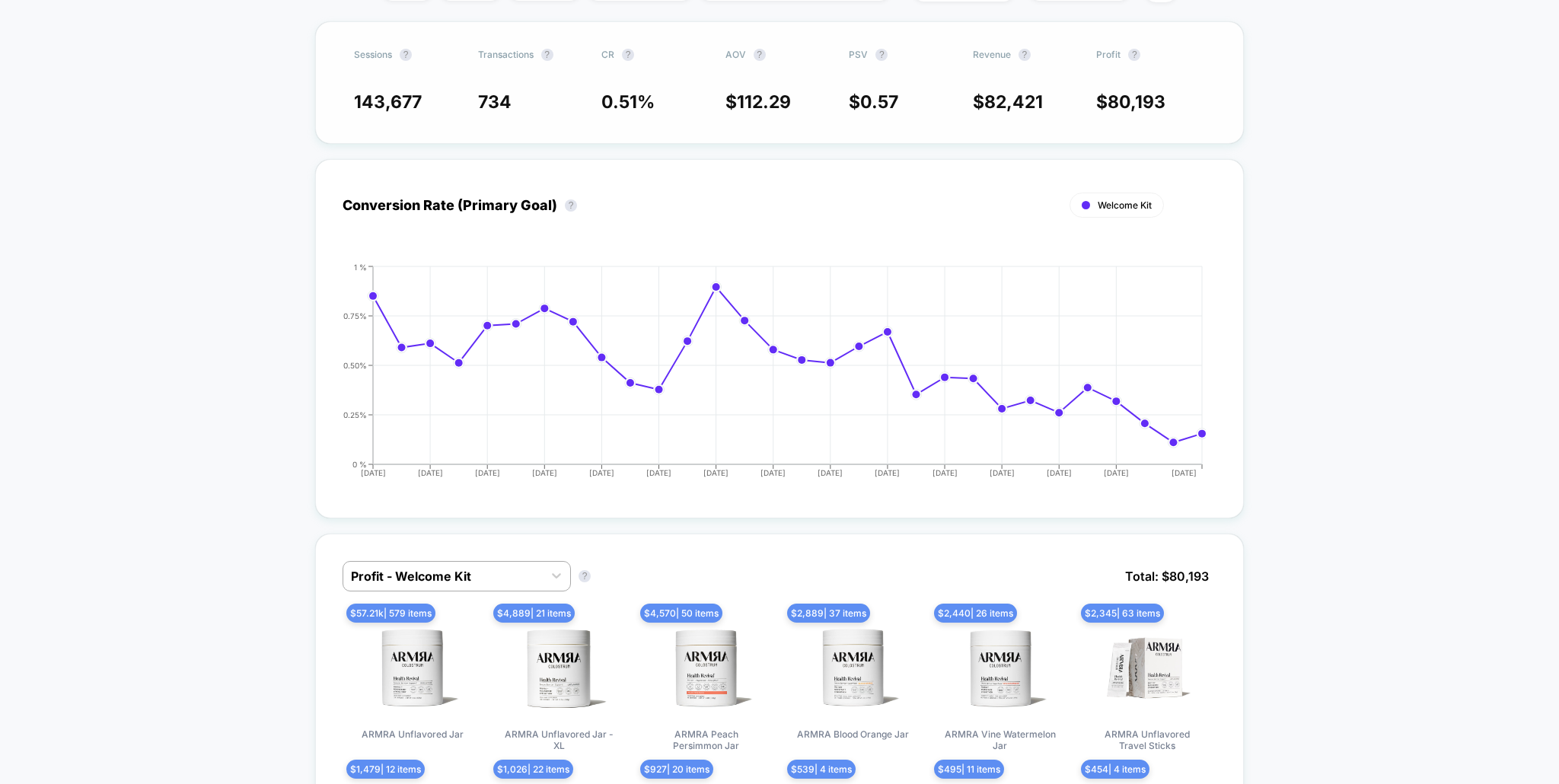
scroll to position [106, 0]
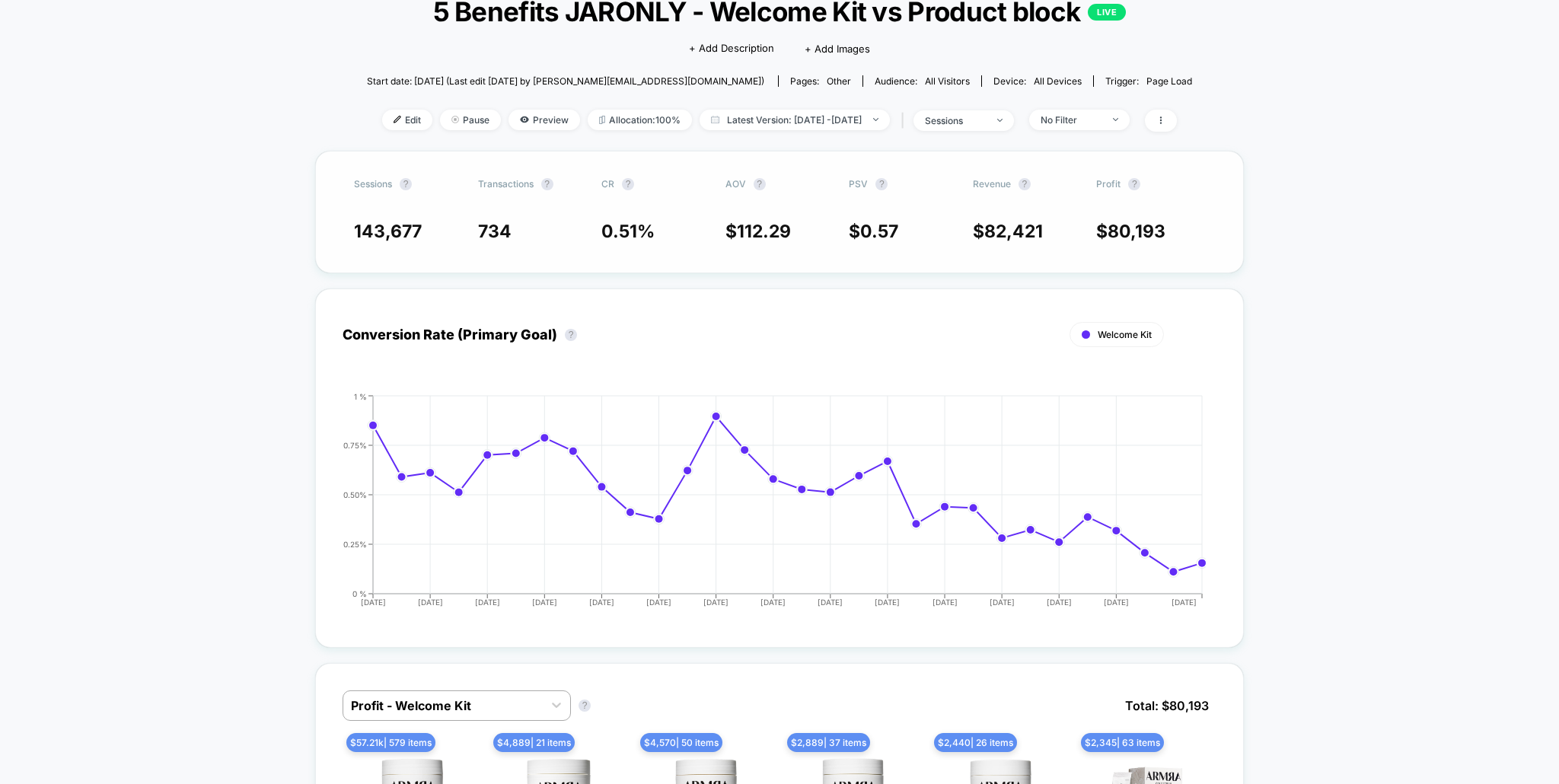
click at [501, 228] on span "734" at bounding box center [495, 231] width 33 height 21
click at [759, 228] on span "112.29" at bounding box center [764, 231] width 54 height 21
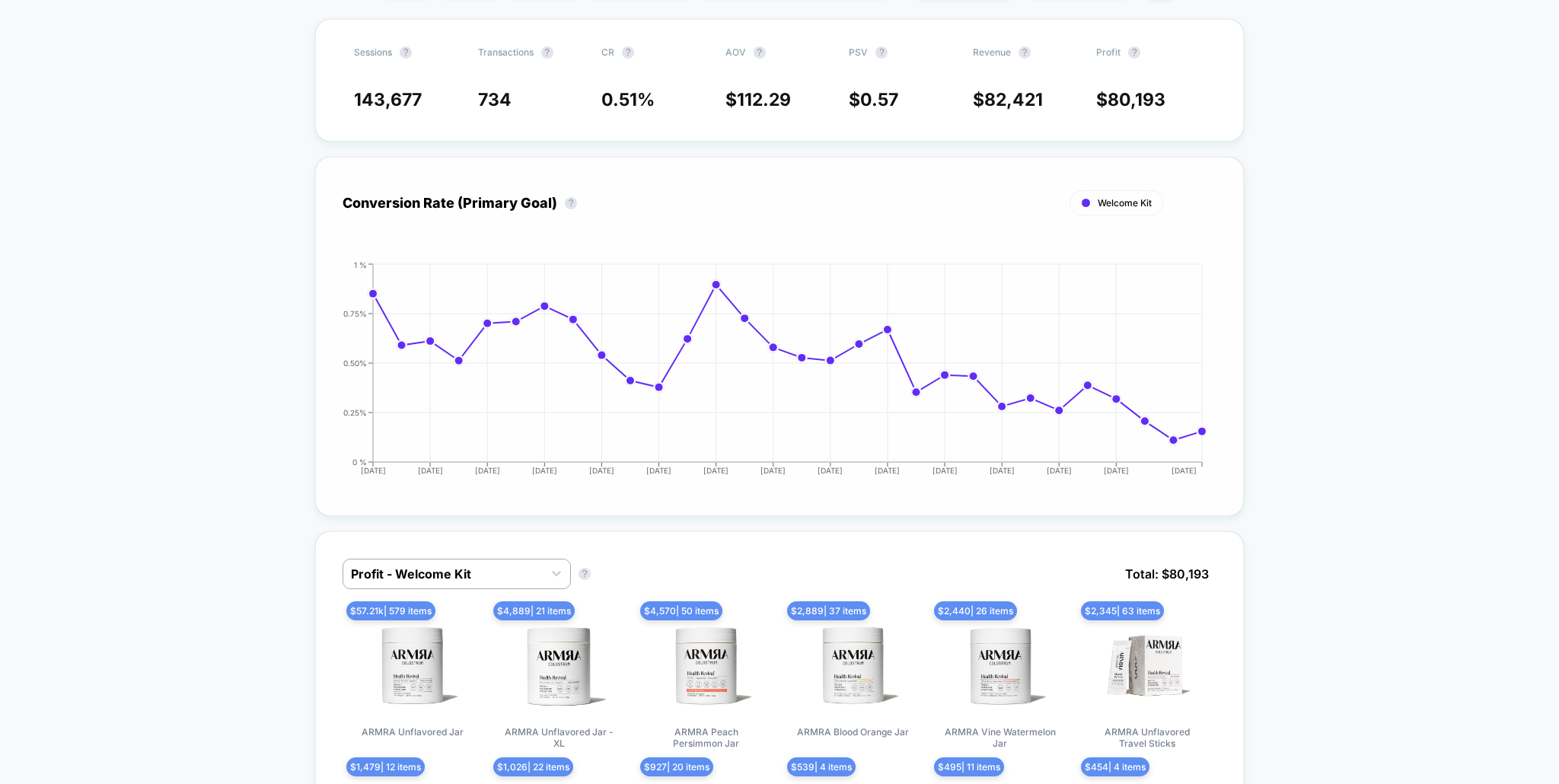
scroll to position [0, 0]
